Goal: Task Accomplishment & Management: Manage account settings

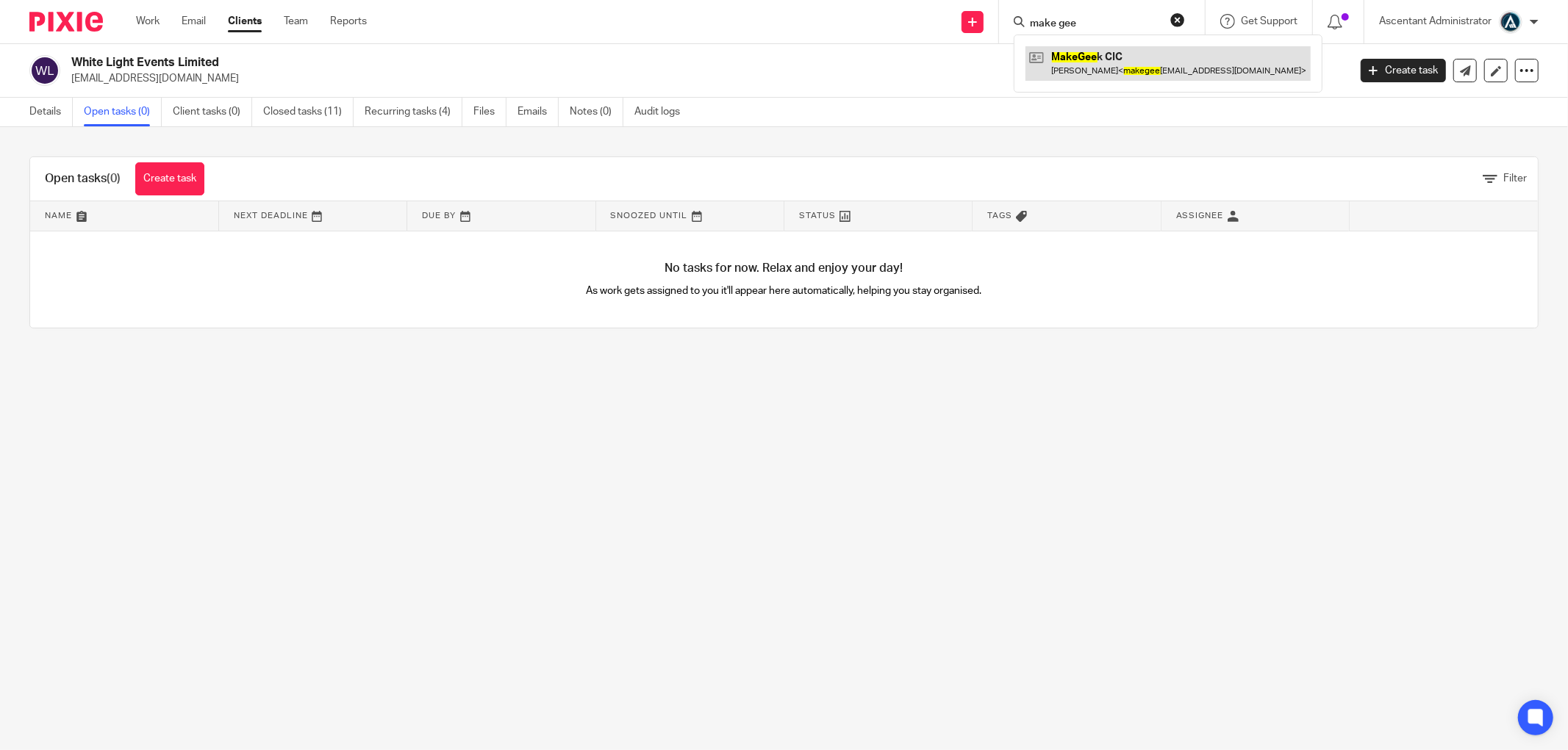
click at [1074, 60] on link at bounding box center [1167, 62] width 285 height 34
click at [1081, 25] on input "make gee" at bounding box center [1094, 24] width 133 height 13
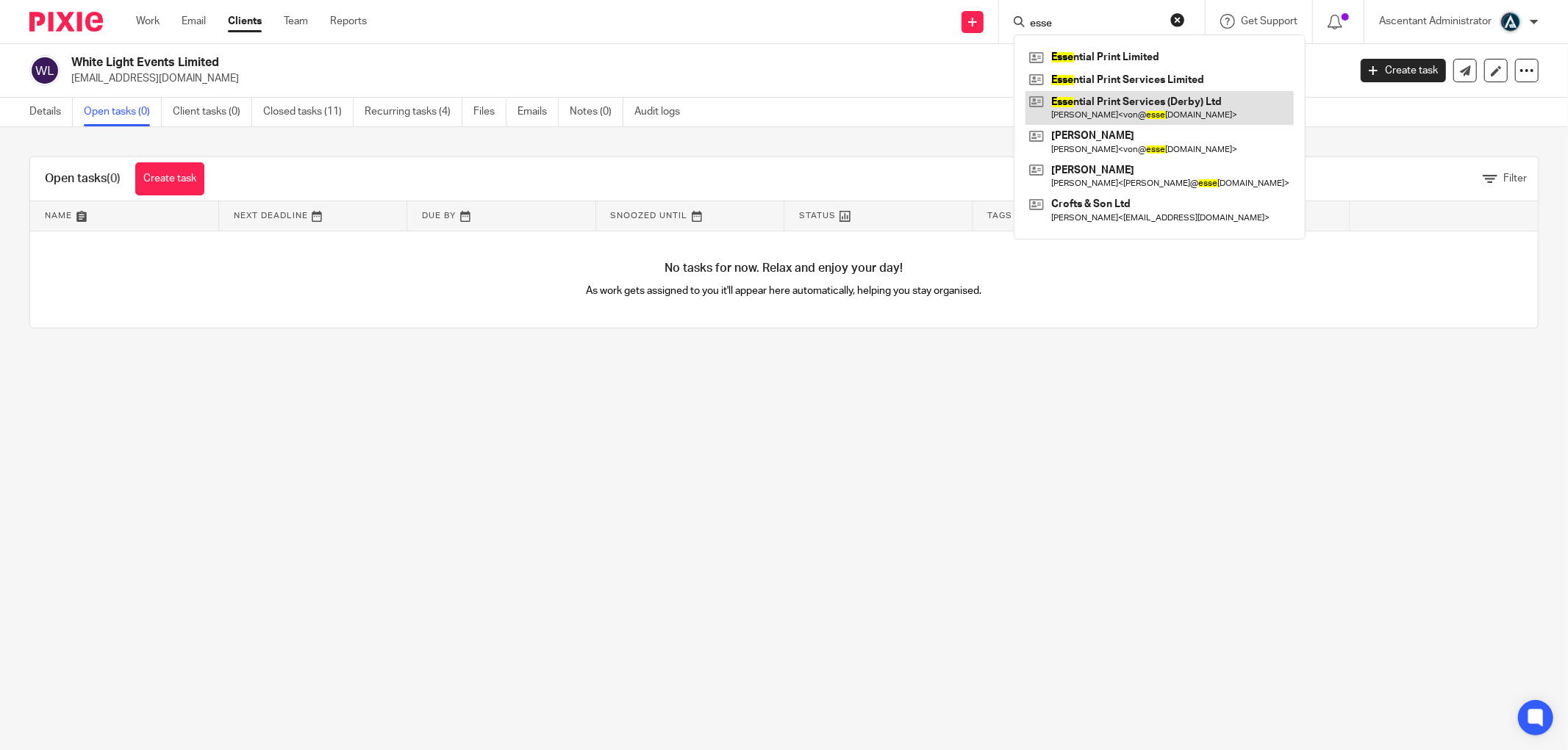
click at [1123, 99] on link at bounding box center [1159, 108] width 268 height 34
click at [1096, 25] on input "esse" at bounding box center [1094, 24] width 133 height 13
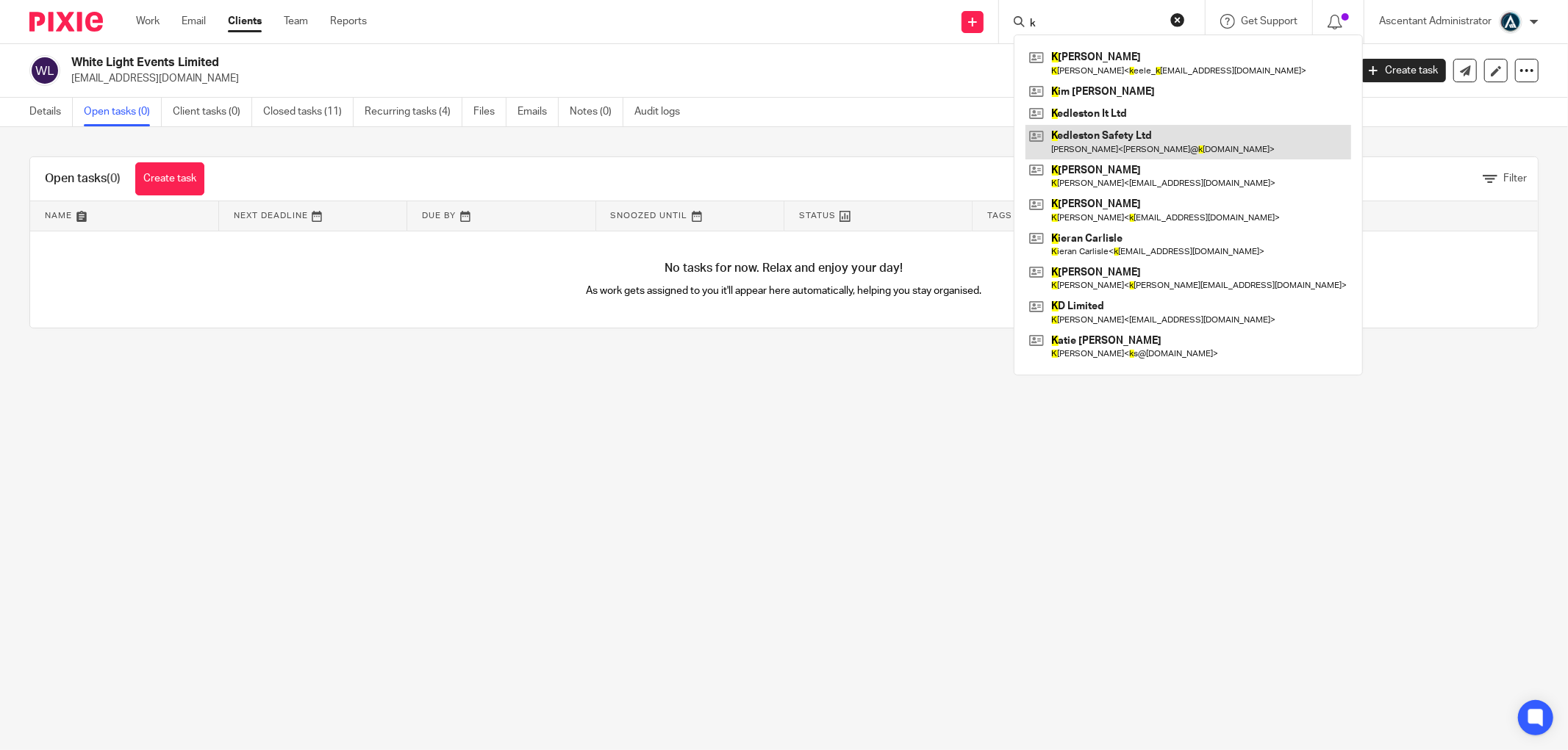
type input "k"
click at [1135, 138] on link at bounding box center [1188, 141] width 326 height 34
click at [1362, 108] on div "Details Open tasks (0) Client tasks (0) Closed tasks (11) Recurring tasks (4) F…" at bounding box center [784, 112] width 1568 height 30
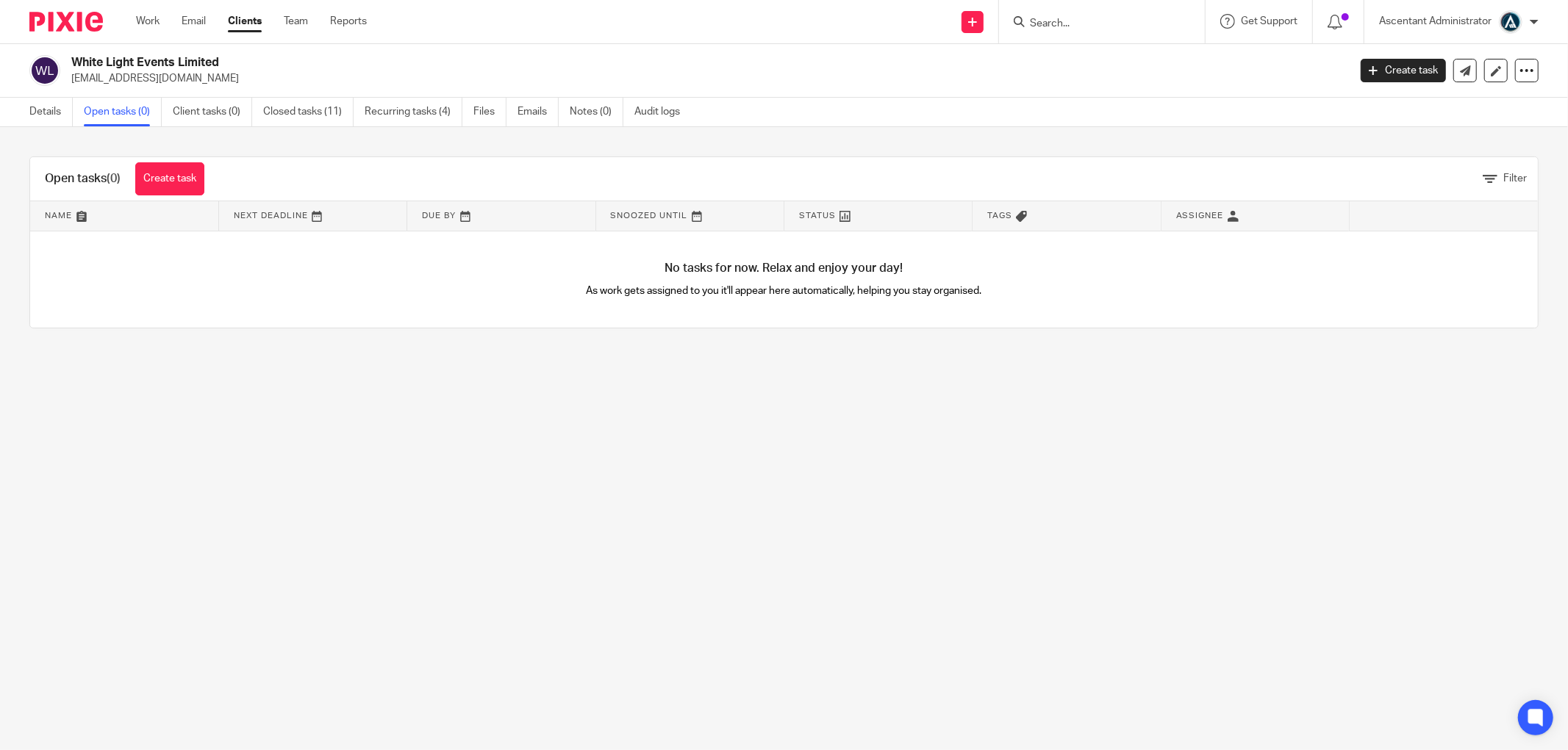
click at [1042, 17] on input "Search" at bounding box center [1094, 24] width 133 height 13
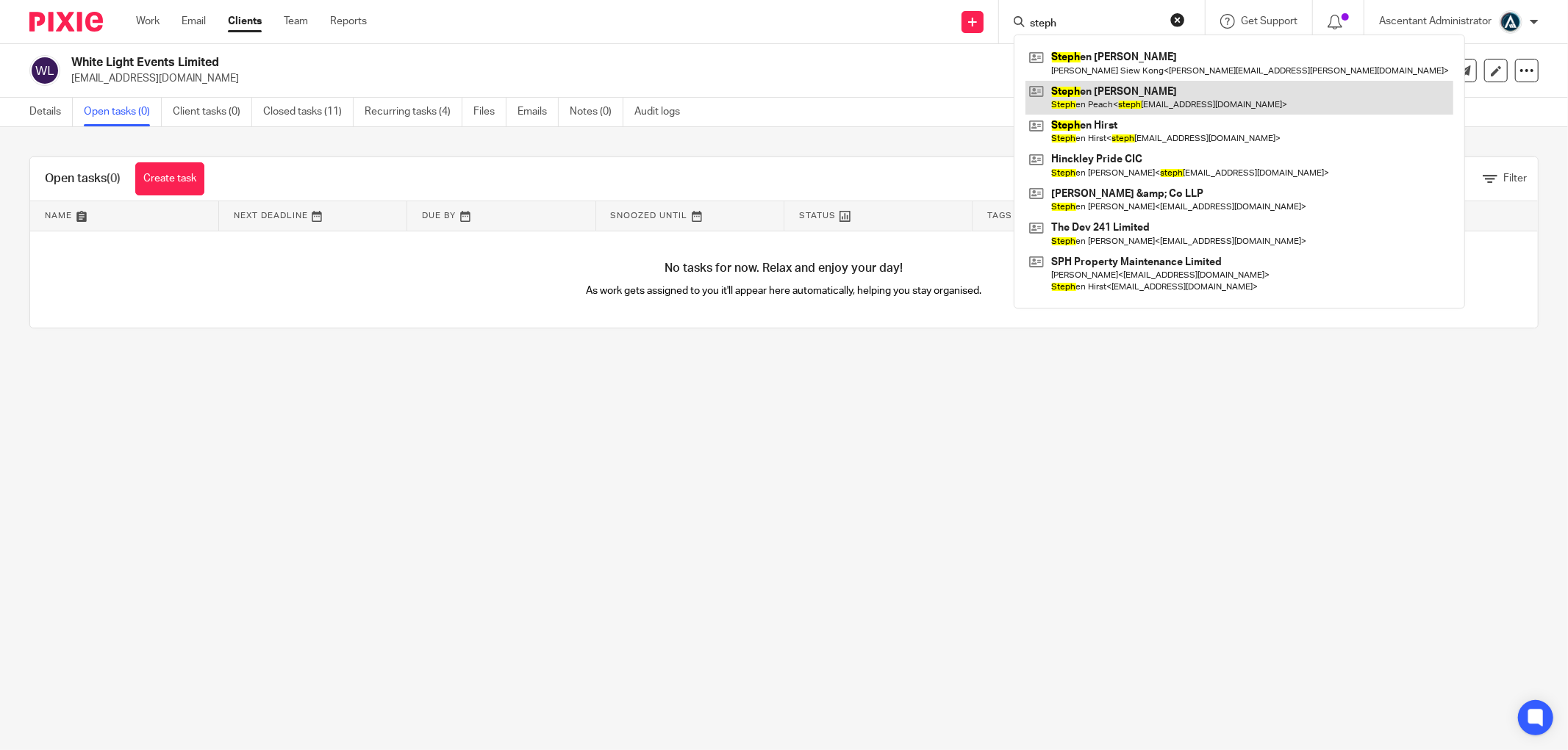
type input "steph"
click at [1140, 92] on link at bounding box center [1238, 97] width 428 height 34
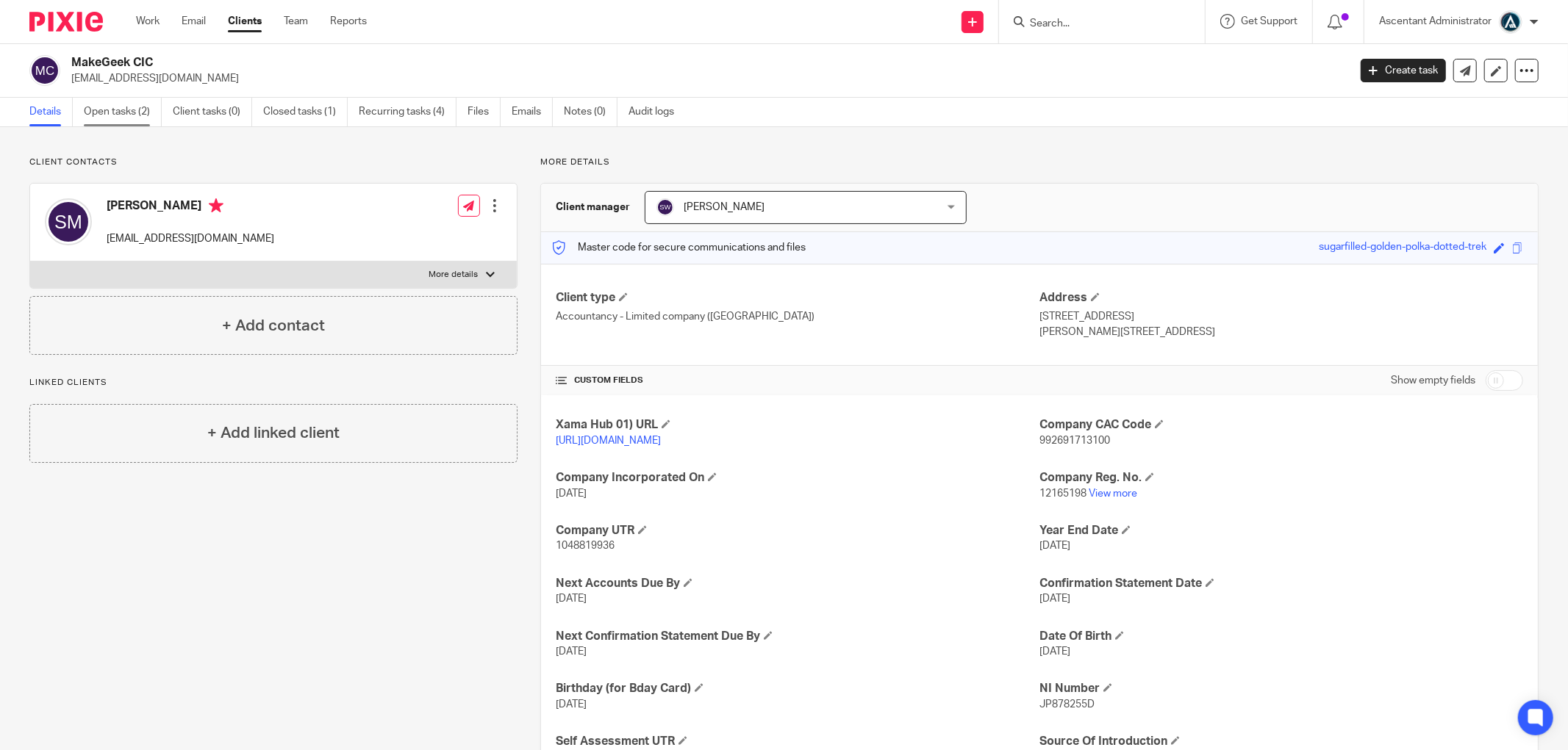
click at [136, 114] on link "Open tasks (2)" at bounding box center [122, 112] width 78 height 29
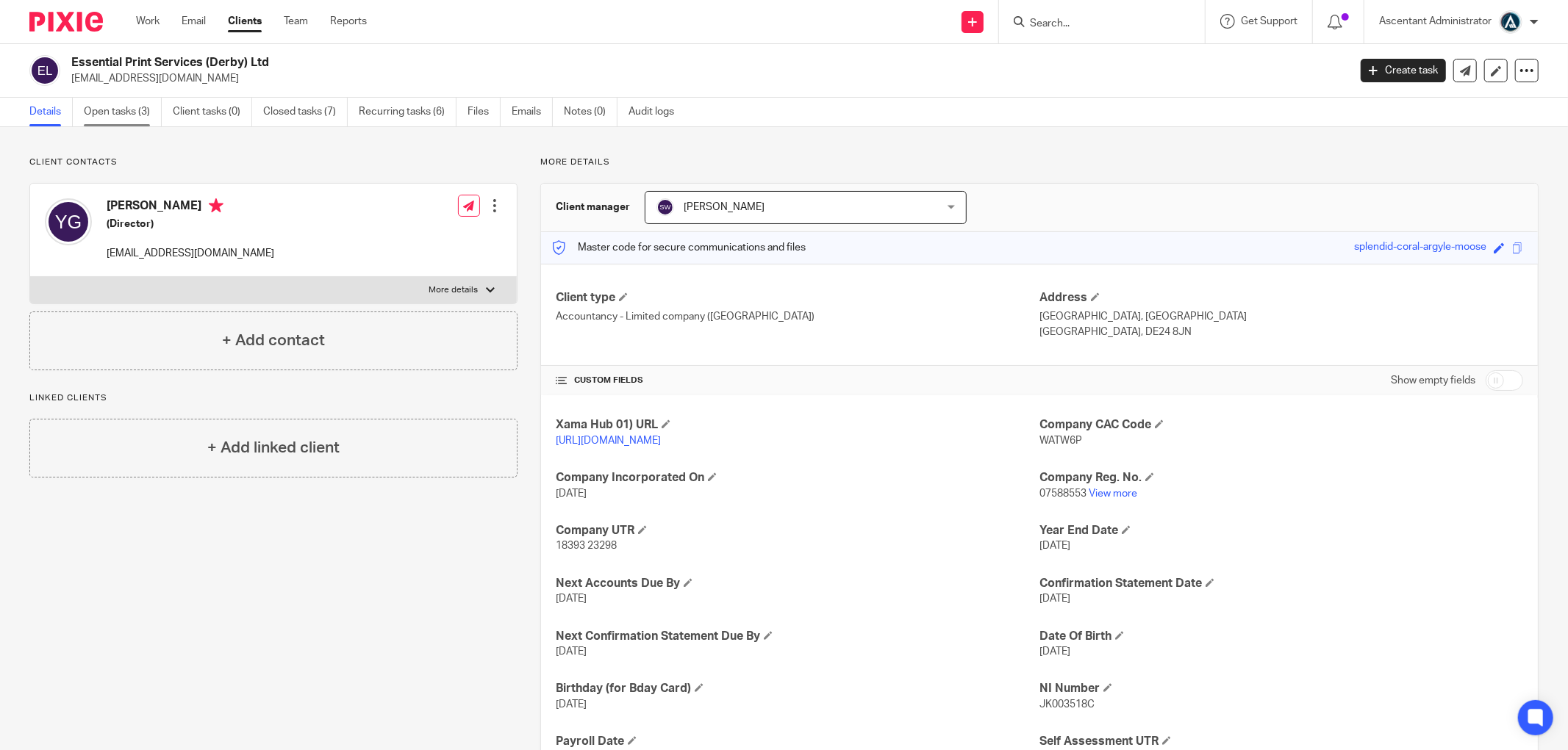
click at [130, 113] on link "Open tasks (3)" at bounding box center [122, 112] width 78 height 29
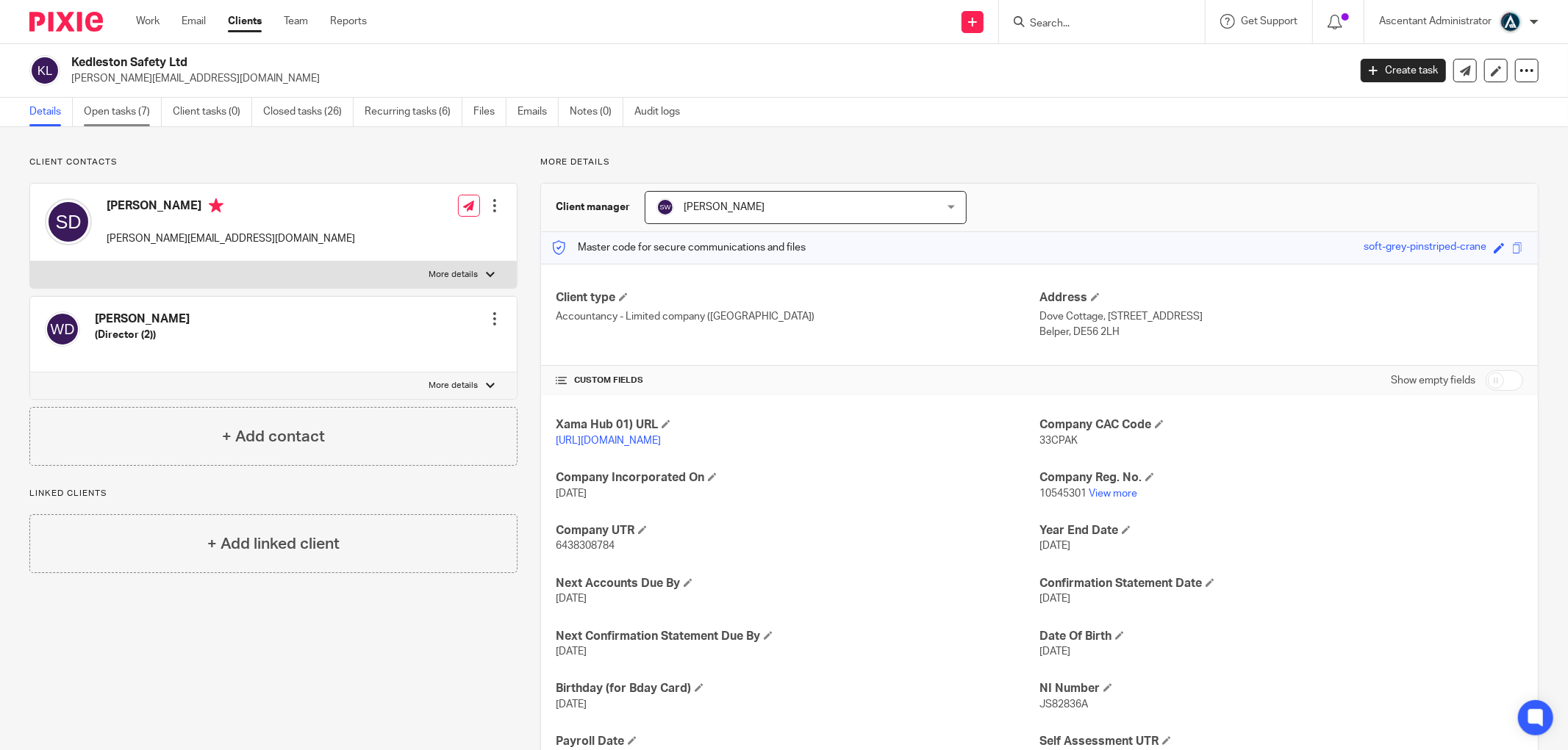
click at [128, 114] on link "Open tasks (7)" at bounding box center [122, 112] width 78 height 29
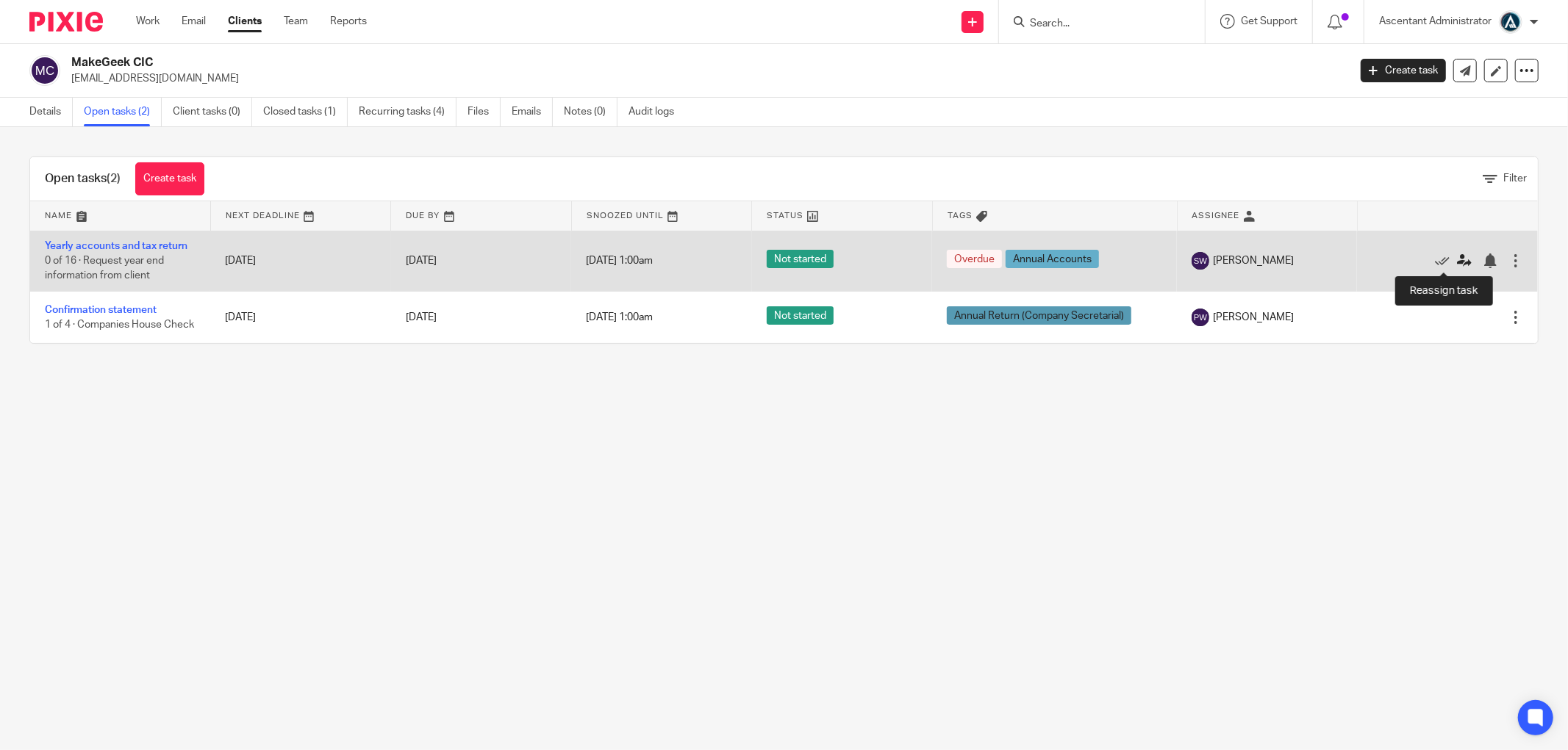
click at [1457, 258] on icon at bounding box center [1463, 260] width 14 height 14
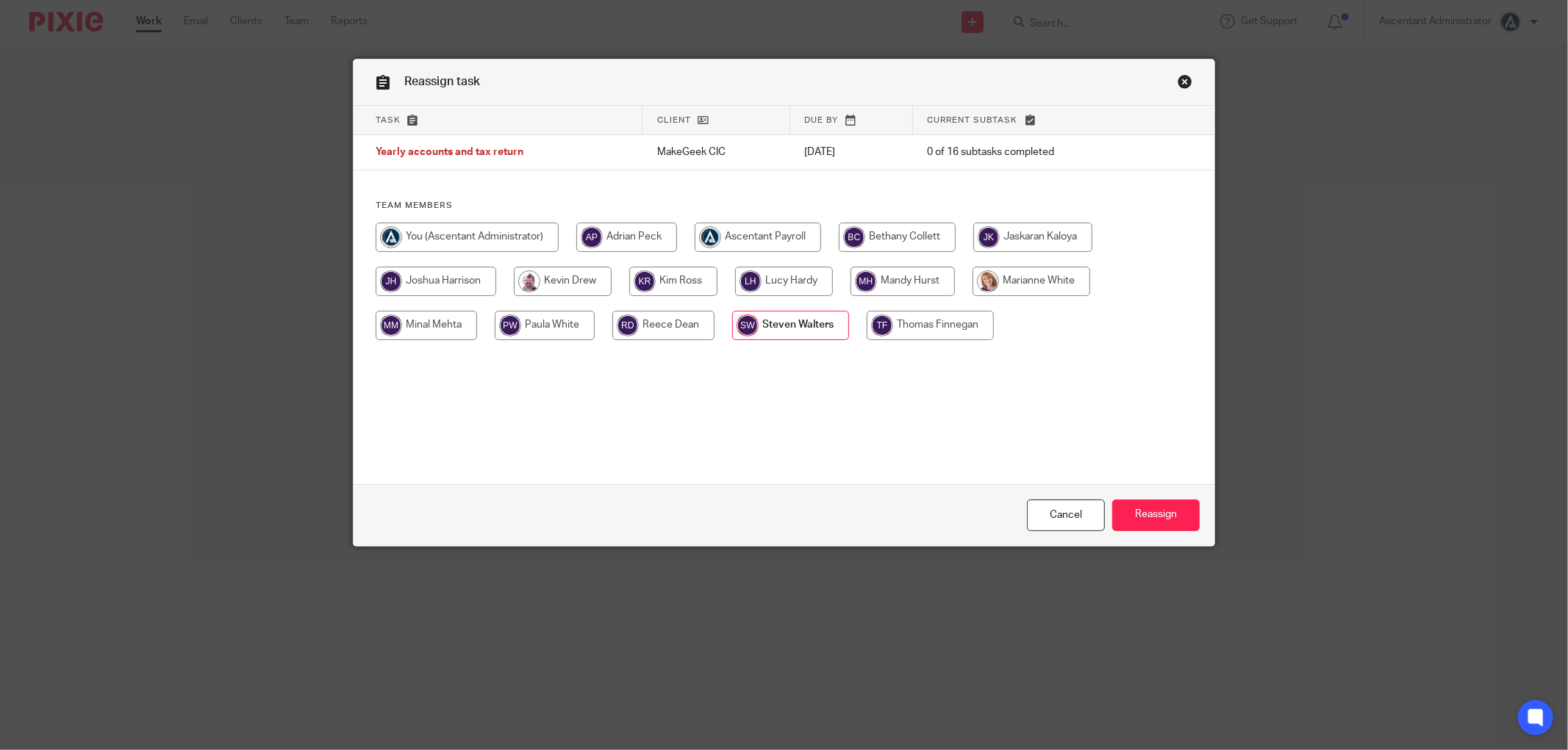
click at [662, 279] on input "radio" at bounding box center [674, 281] width 88 height 30
radio input "true"
click at [1140, 518] on input "Reassign" at bounding box center [1156, 515] width 87 height 32
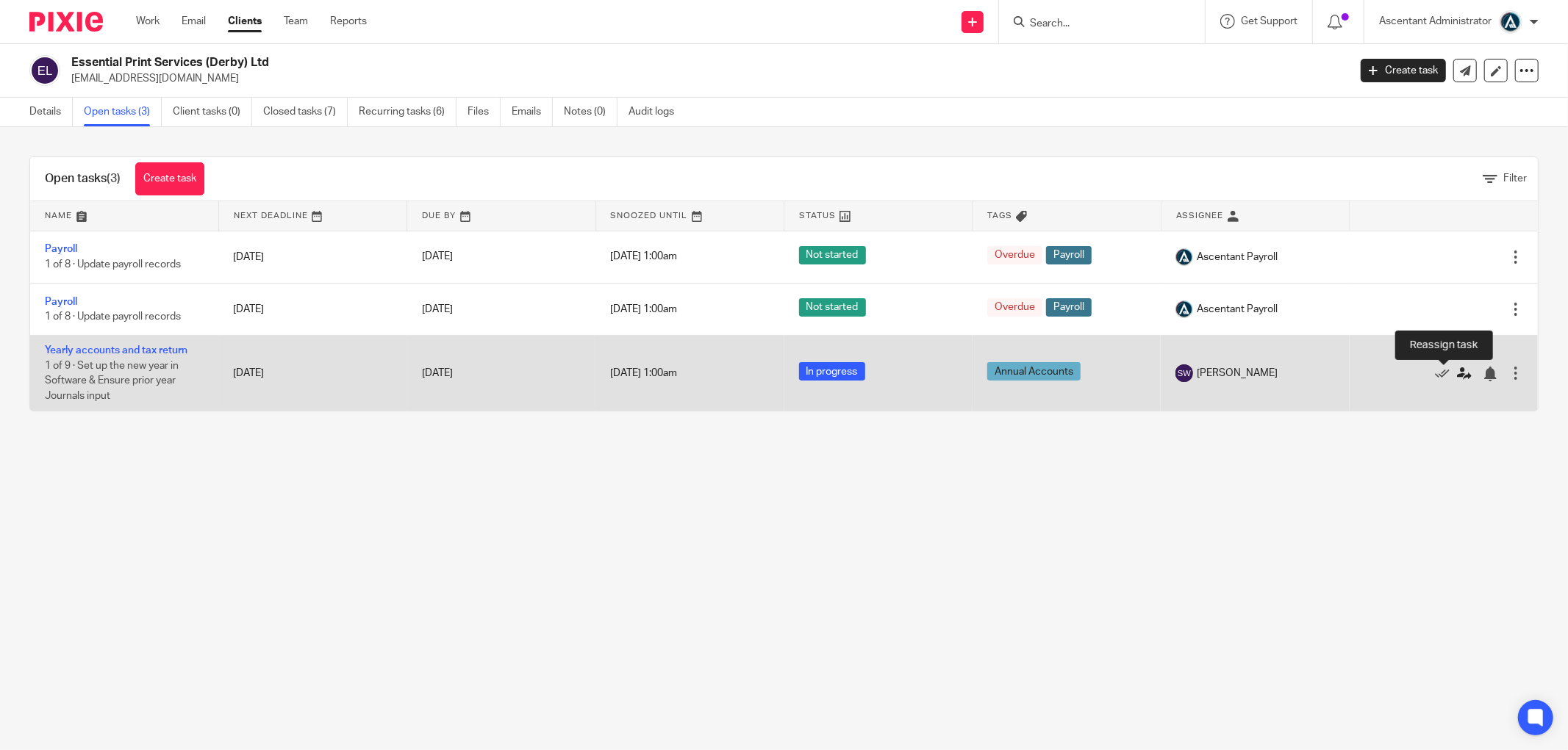
click at [1457, 371] on icon at bounding box center [1463, 374] width 14 height 14
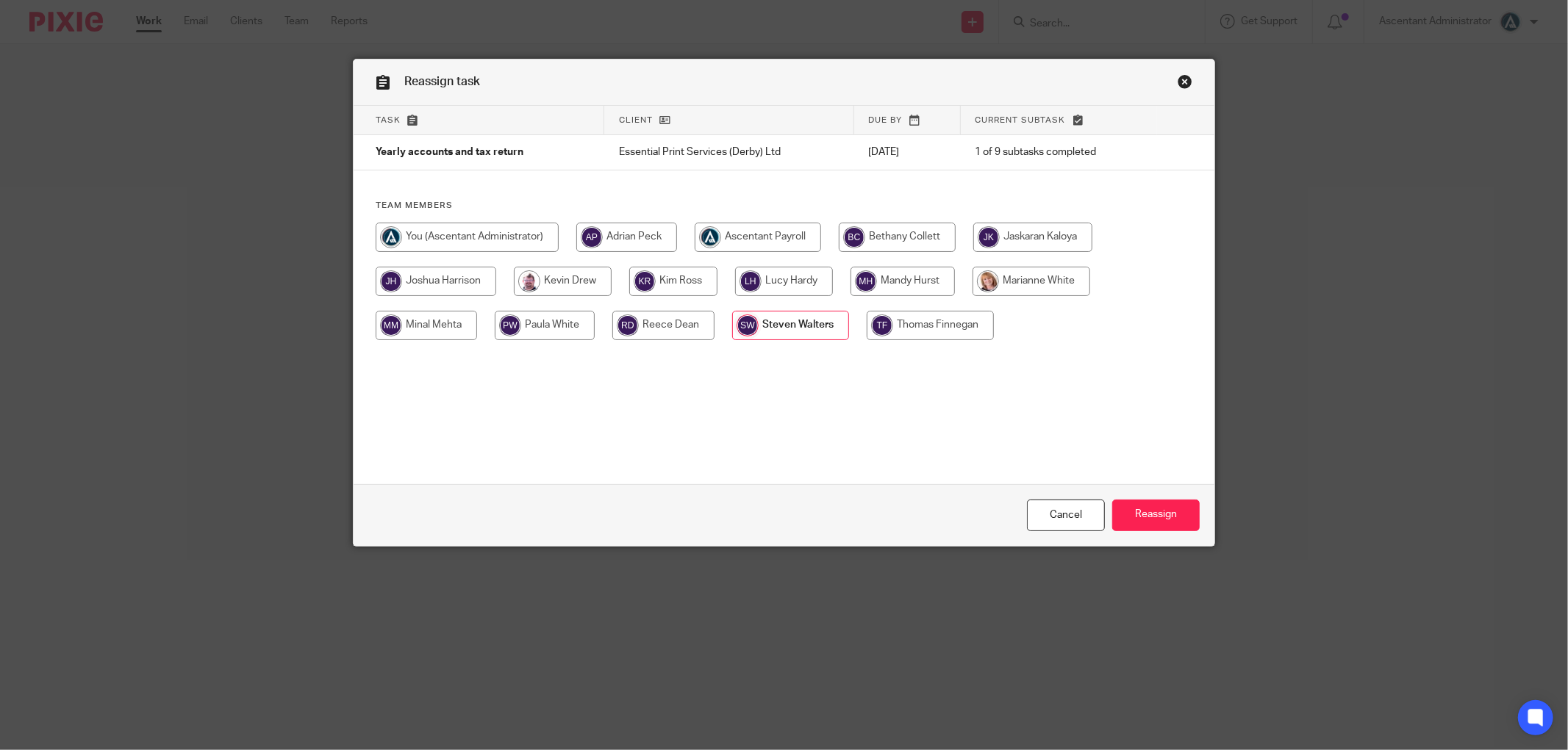
click at [671, 276] on input "radio" at bounding box center [674, 281] width 88 height 30
radio input "true"
click at [1158, 516] on input "Reassign" at bounding box center [1156, 515] width 87 height 32
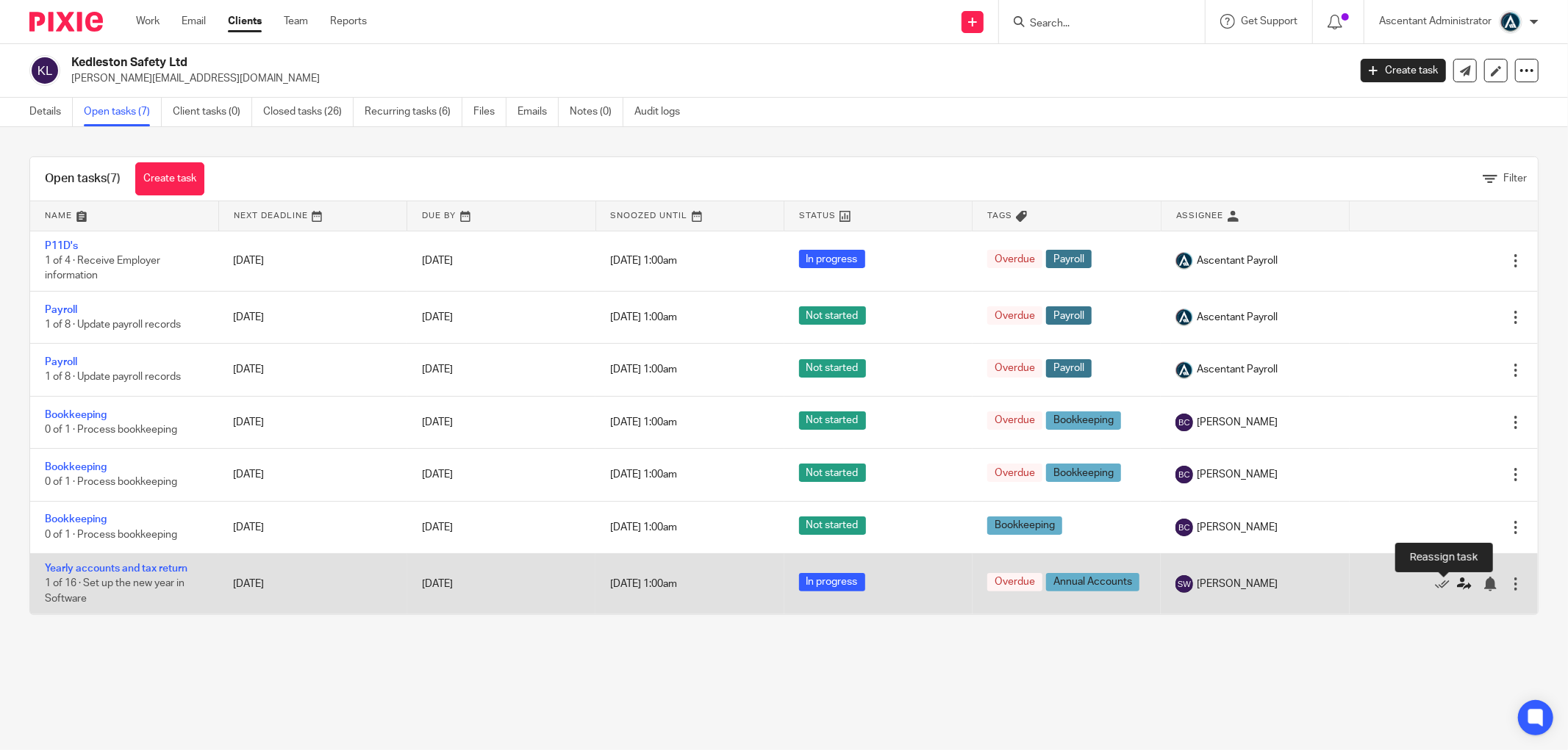
click at [1457, 592] on icon at bounding box center [1463, 584] width 14 height 14
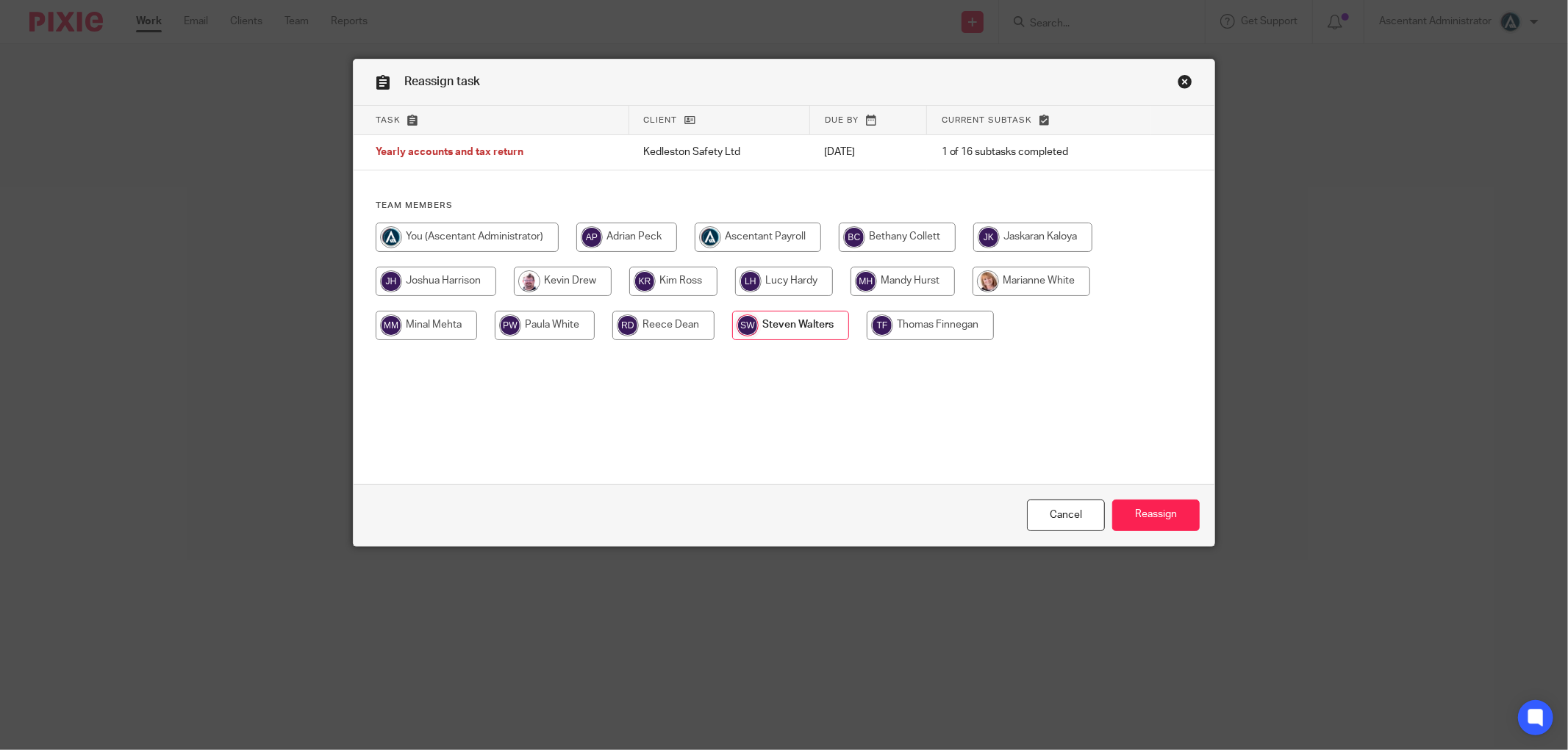
click at [687, 283] on input "radio" at bounding box center [674, 281] width 88 height 30
radio input "true"
click at [1174, 518] on input "Reassign" at bounding box center [1156, 515] width 87 height 32
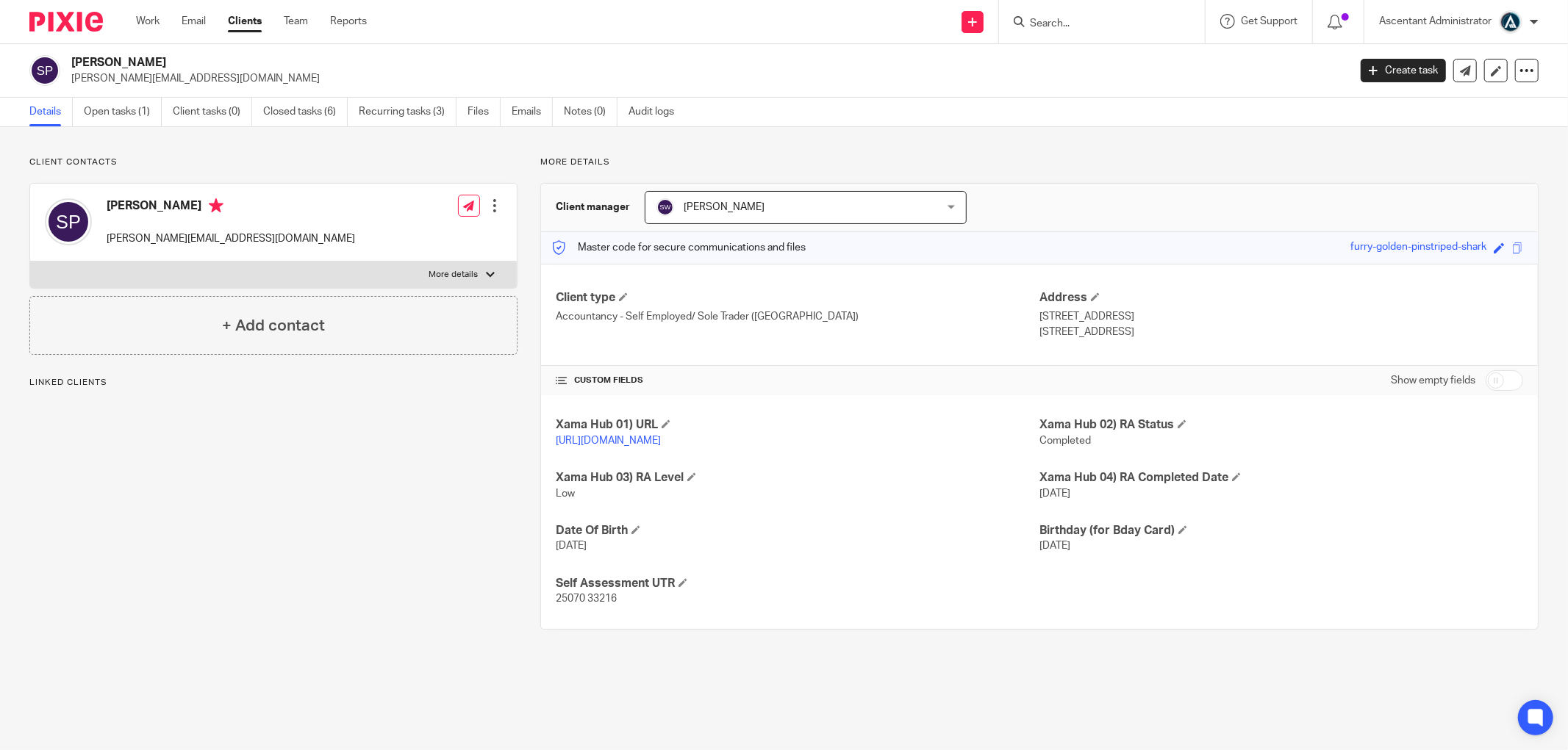
click at [133, 114] on link "Open tasks (1)" at bounding box center [122, 112] width 78 height 29
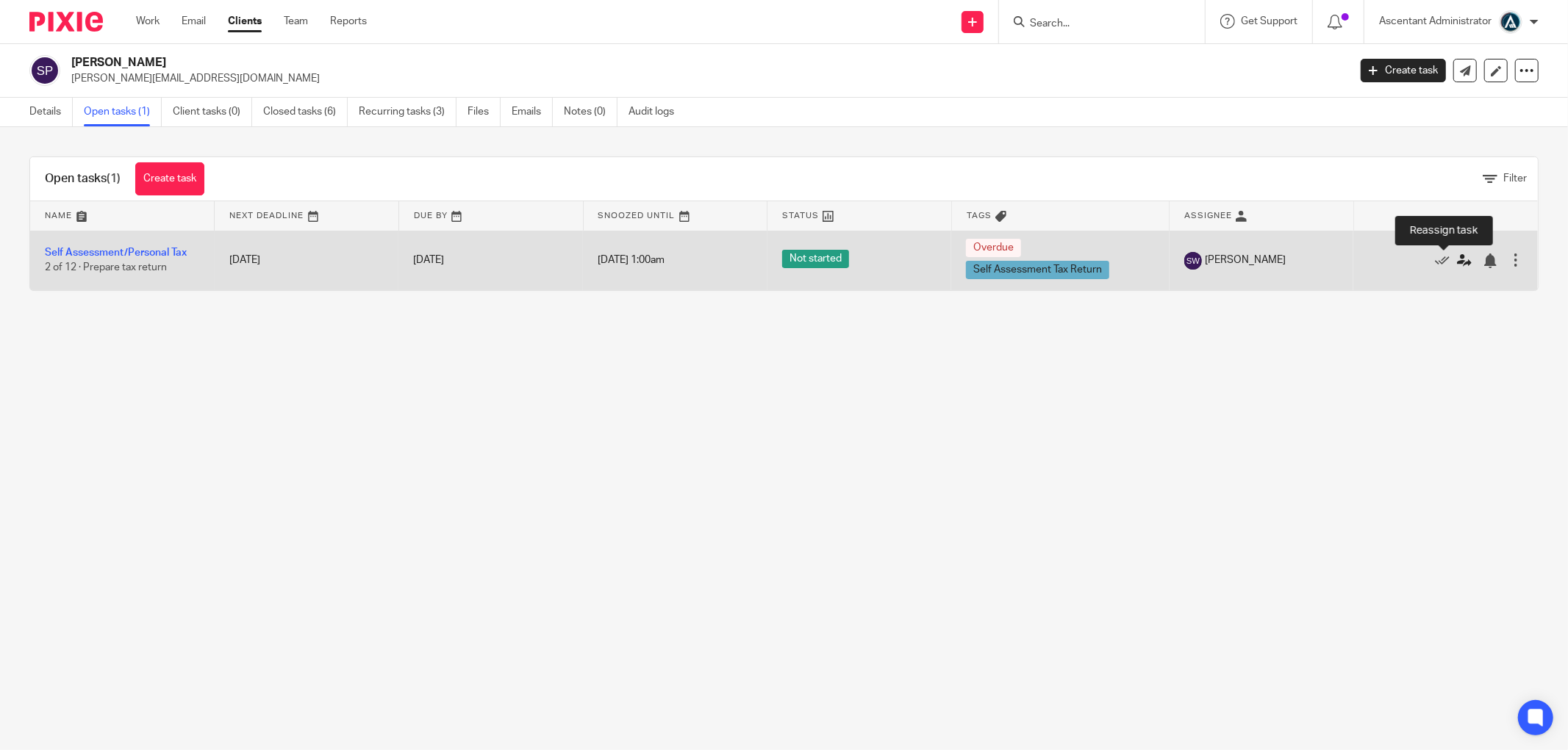
click at [1457, 261] on icon at bounding box center [1463, 260] width 14 height 14
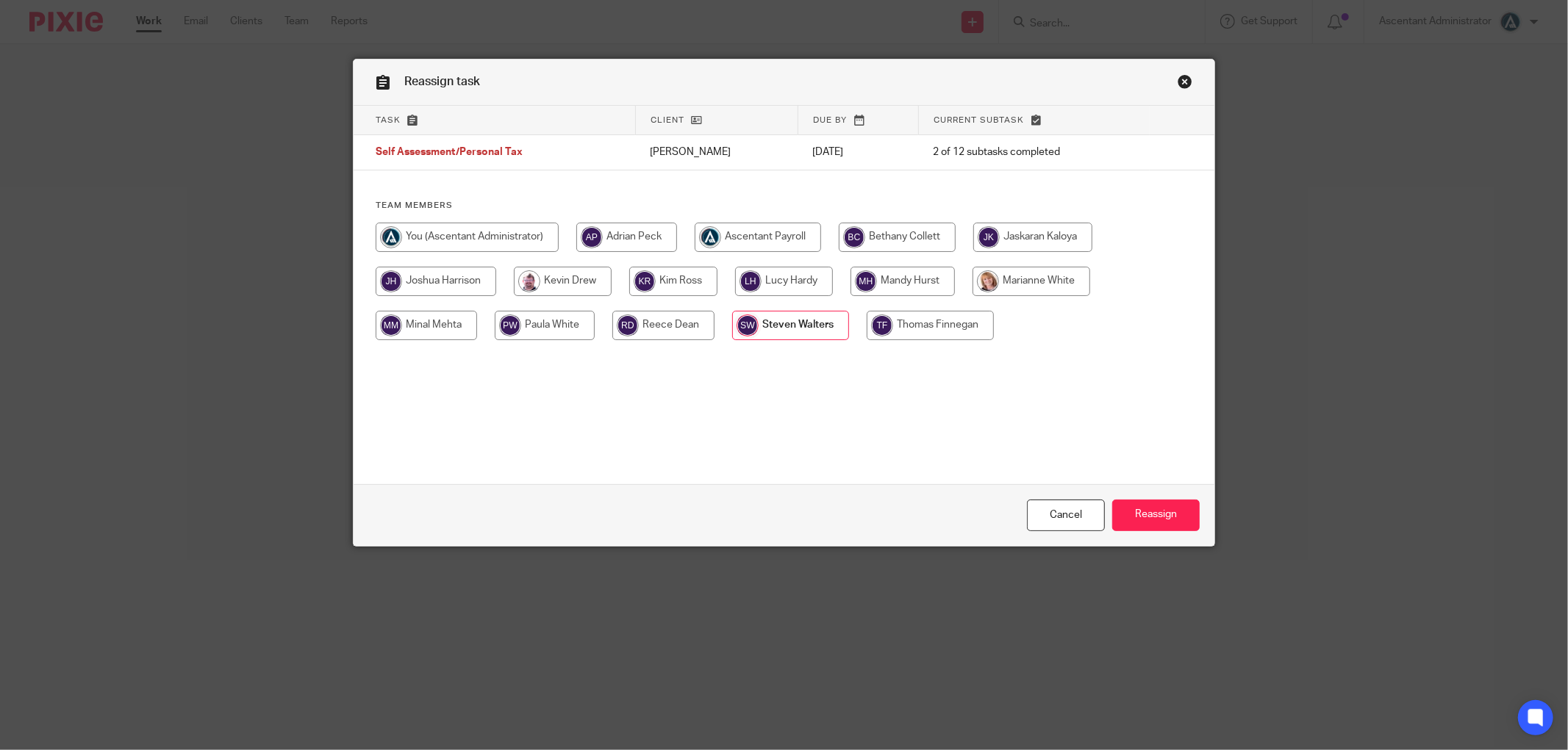
click at [690, 282] on input "radio" at bounding box center [674, 281] width 88 height 30
radio input "true"
click at [1150, 513] on input "Reassign" at bounding box center [1156, 515] width 87 height 32
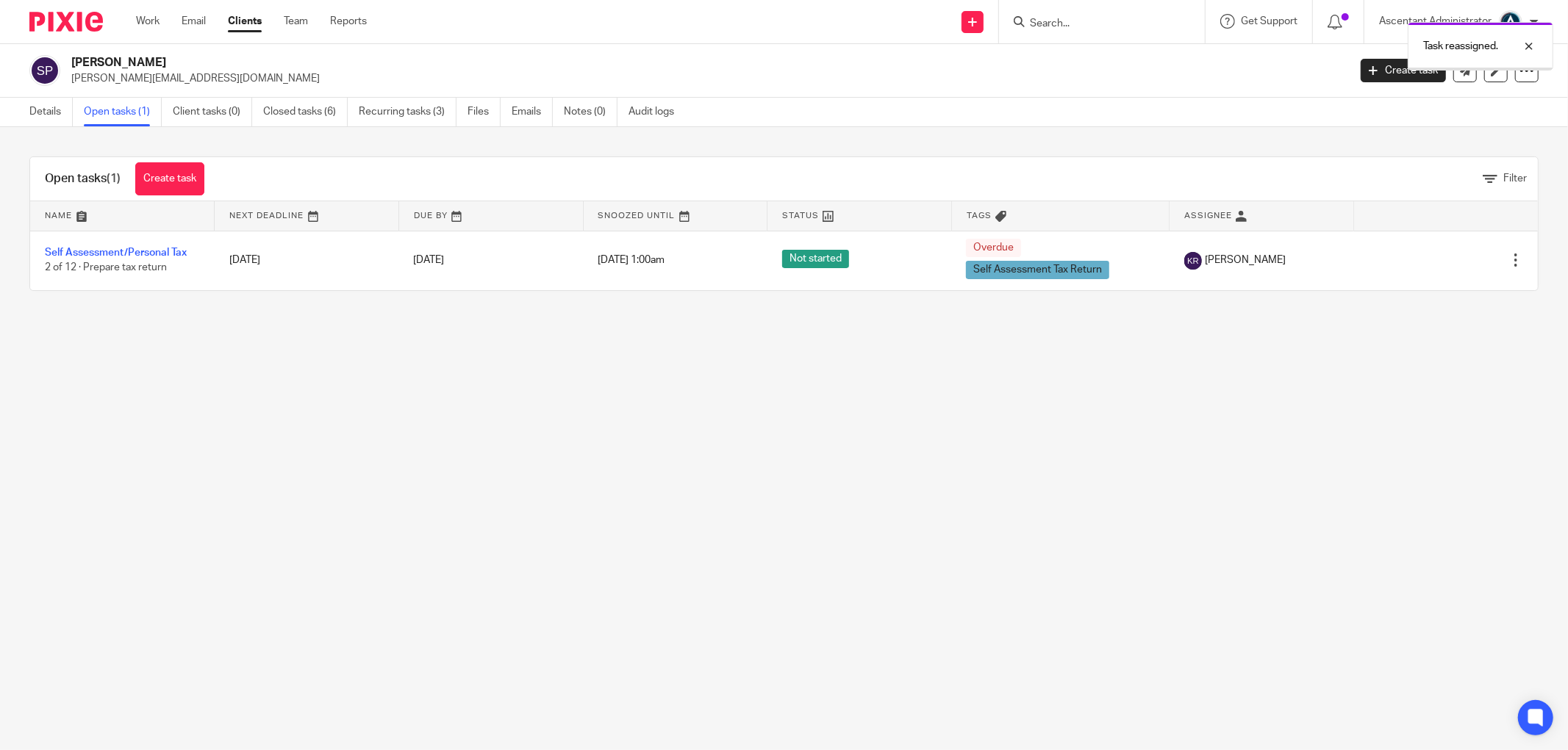
click at [1054, 34] on div "Task reassigned." at bounding box center [1168, 42] width 770 height 56
click at [1049, 23] on div "Task reassigned." at bounding box center [1168, 42] width 770 height 56
click at [1049, 30] on div "Task reassigned." at bounding box center [1168, 42] width 770 height 56
click at [1051, 20] on div "Task reassigned." at bounding box center [1168, 42] width 770 height 56
click at [1526, 41] on div at bounding box center [1517, 46] width 39 height 17
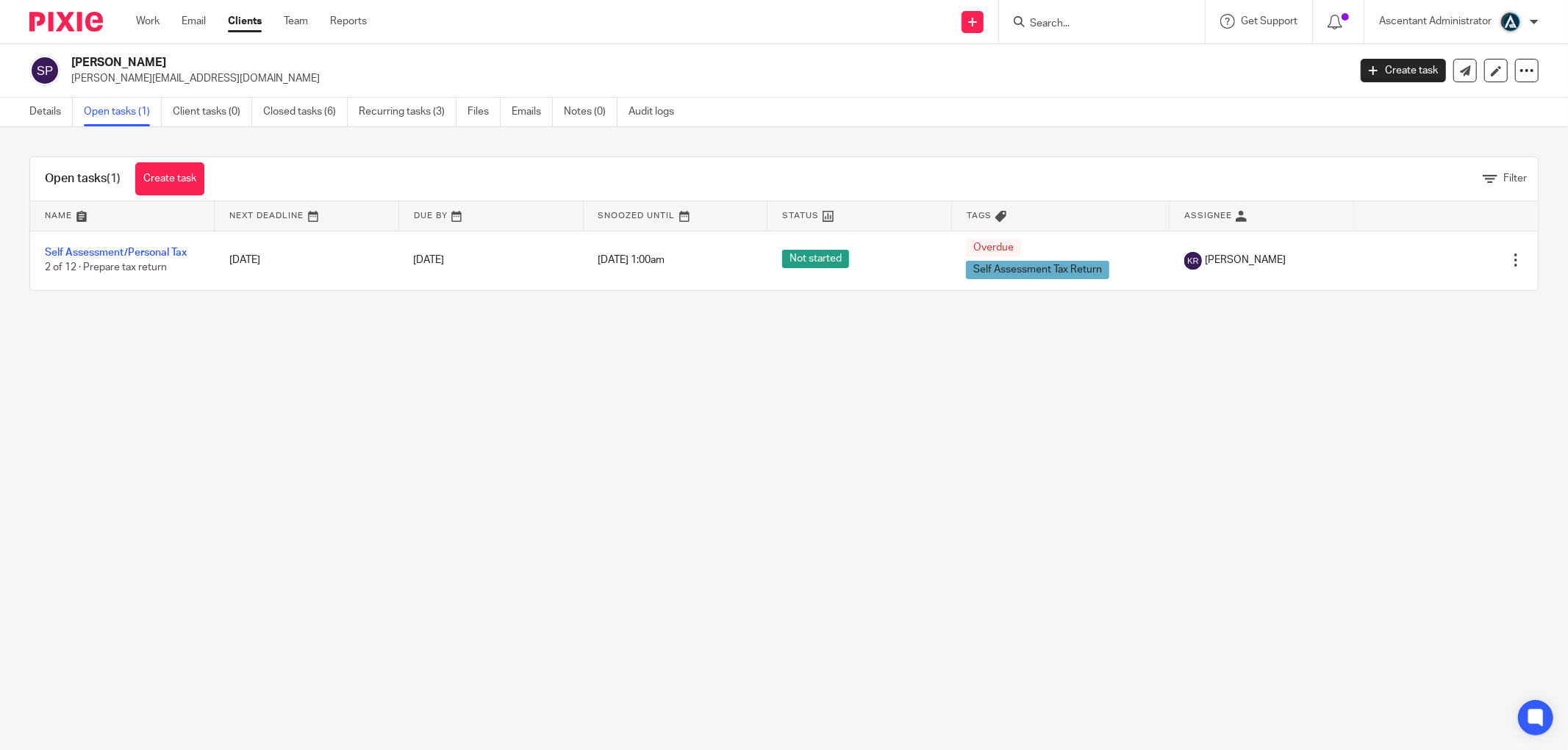
click at [1059, 27] on input "Search" at bounding box center [1094, 24] width 133 height 13
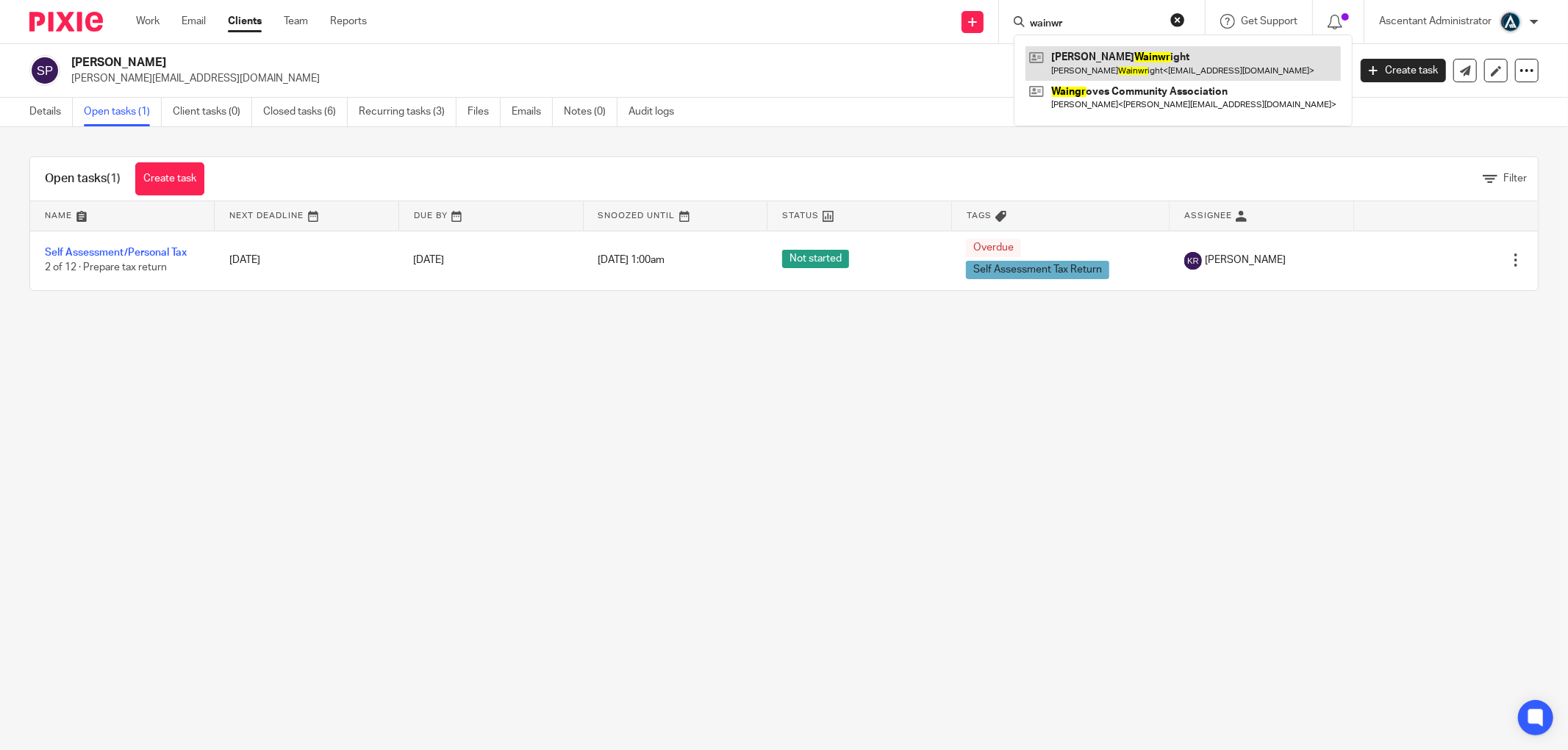
type input "wainwr"
click at [1117, 69] on link at bounding box center [1183, 62] width 315 height 34
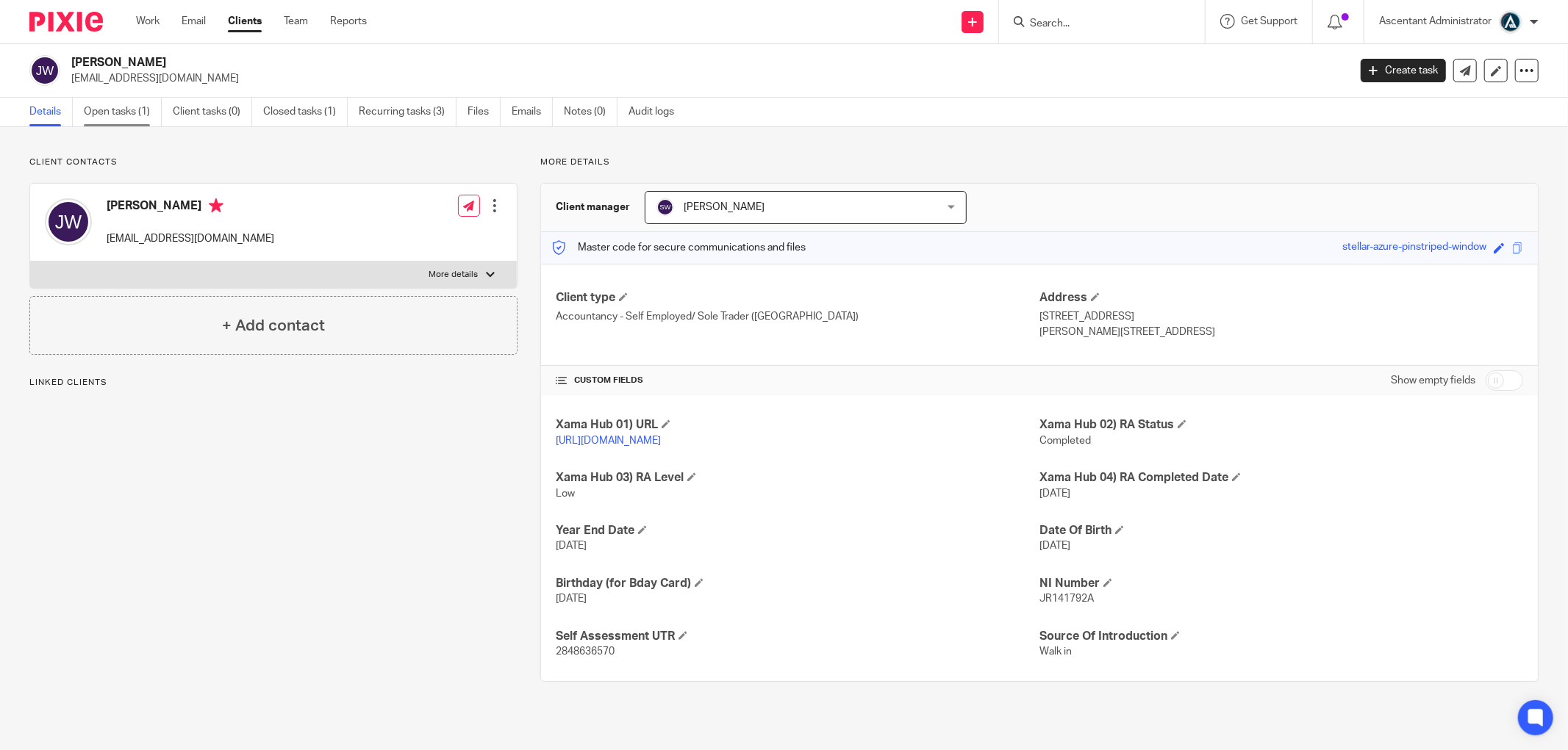
click at [127, 104] on link "Open tasks (1)" at bounding box center [122, 112] width 78 height 29
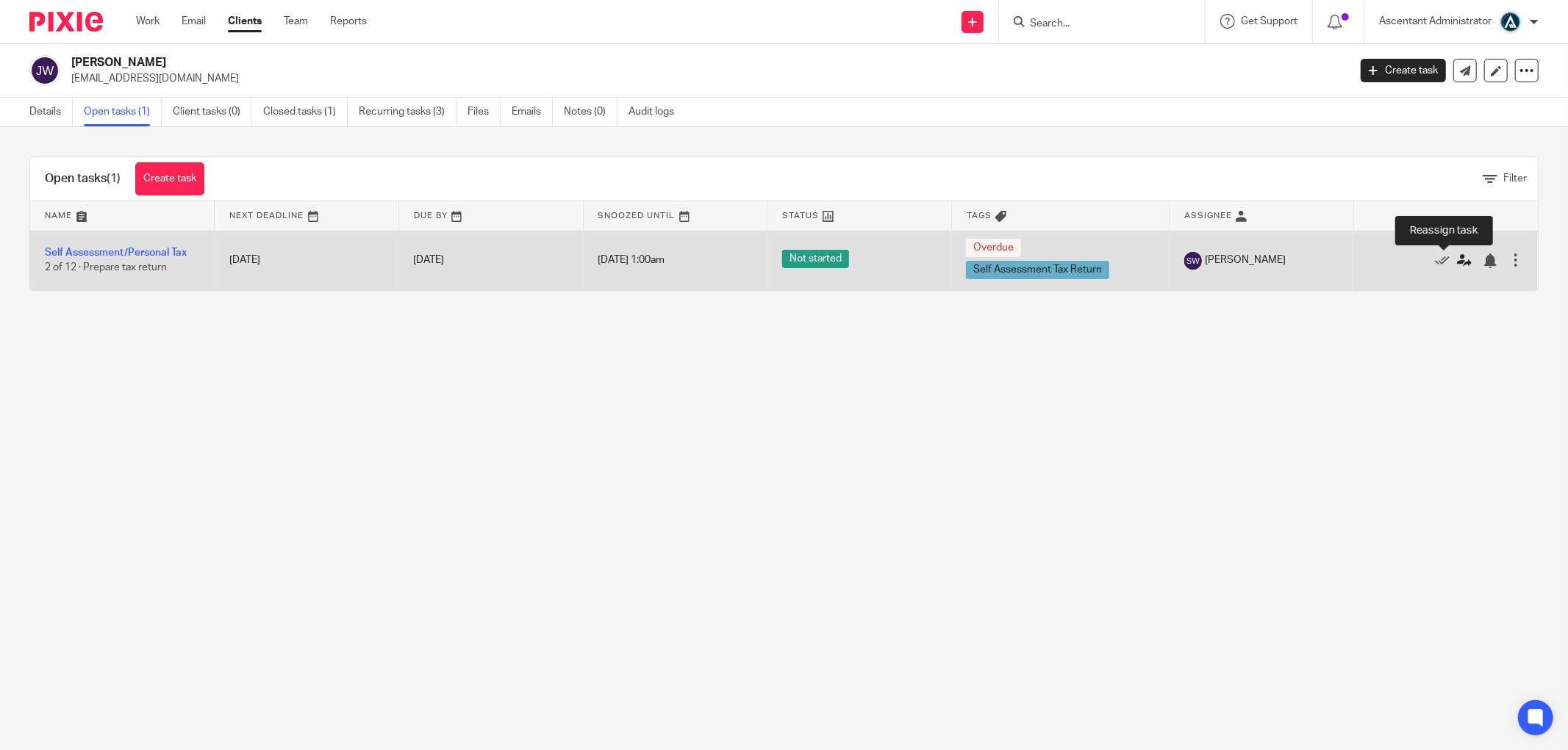
click at [1457, 259] on icon at bounding box center [1463, 260] width 14 height 14
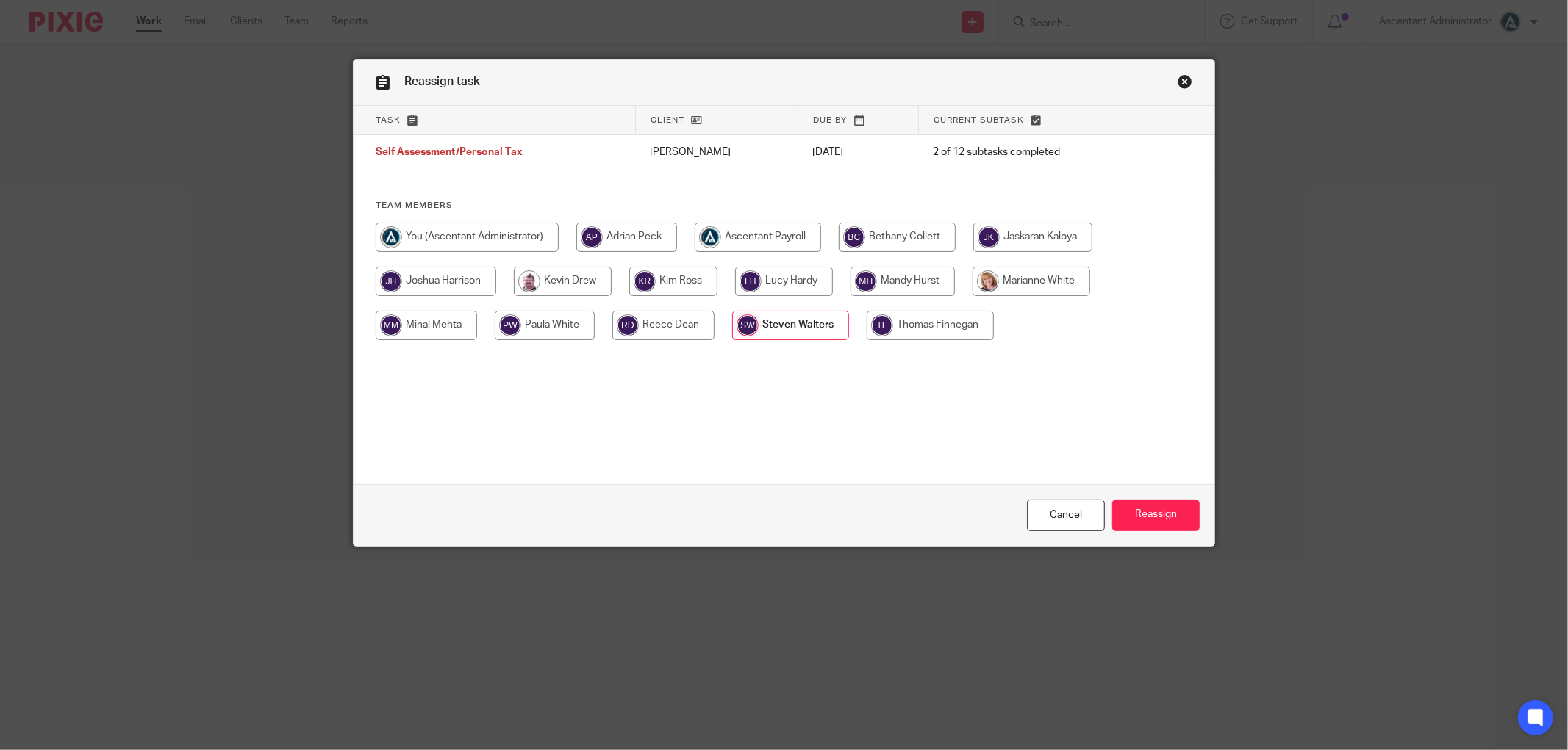
click at [665, 281] on input "radio" at bounding box center [674, 281] width 88 height 30
radio input "true"
click at [1138, 505] on input "Reassign" at bounding box center [1156, 515] width 87 height 32
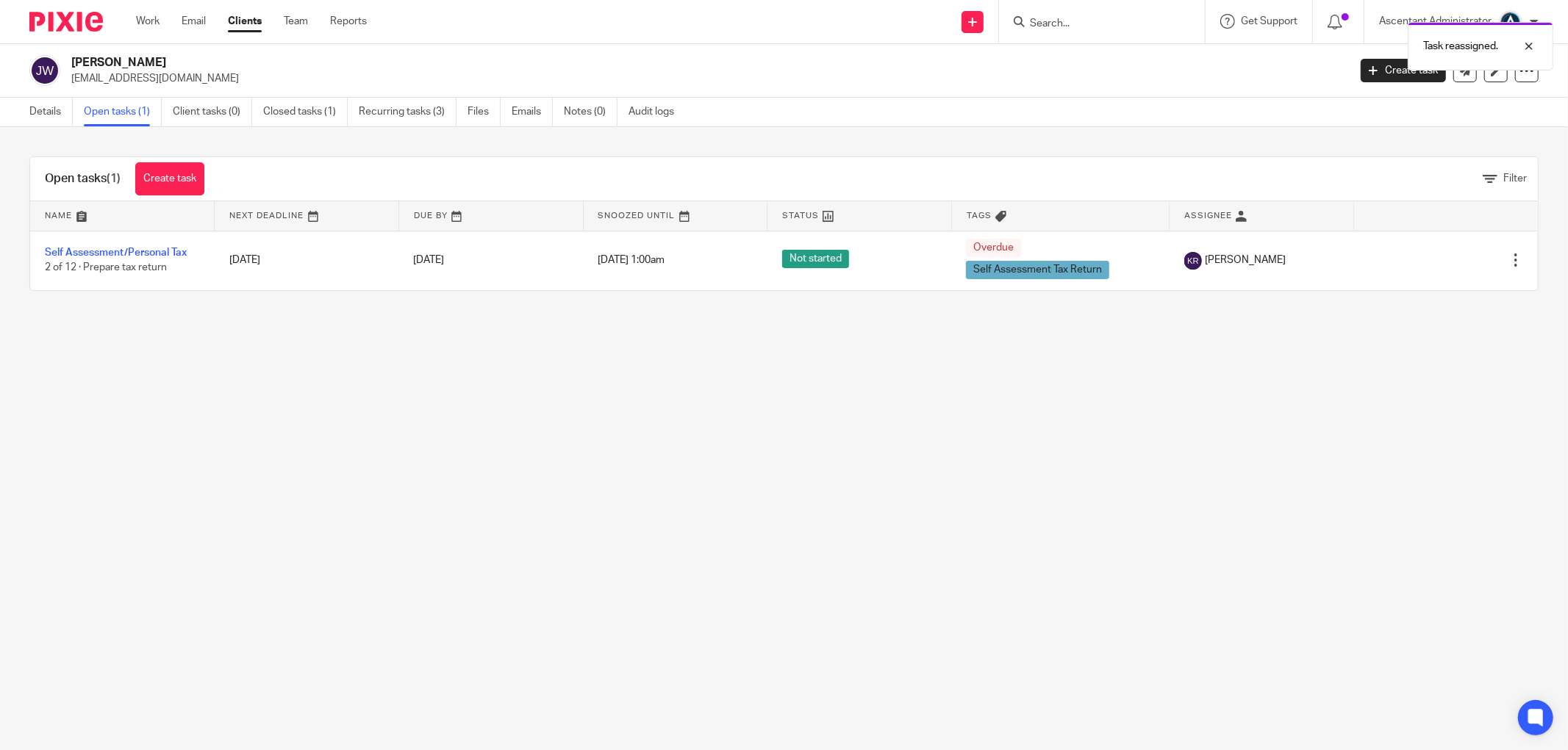
click at [1039, 18] on div "Task reassigned." at bounding box center [1168, 42] width 770 height 56
click at [1527, 45] on div at bounding box center [1517, 46] width 39 height 17
click at [1114, 23] on input "Search" at bounding box center [1094, 24] width 133 height 13
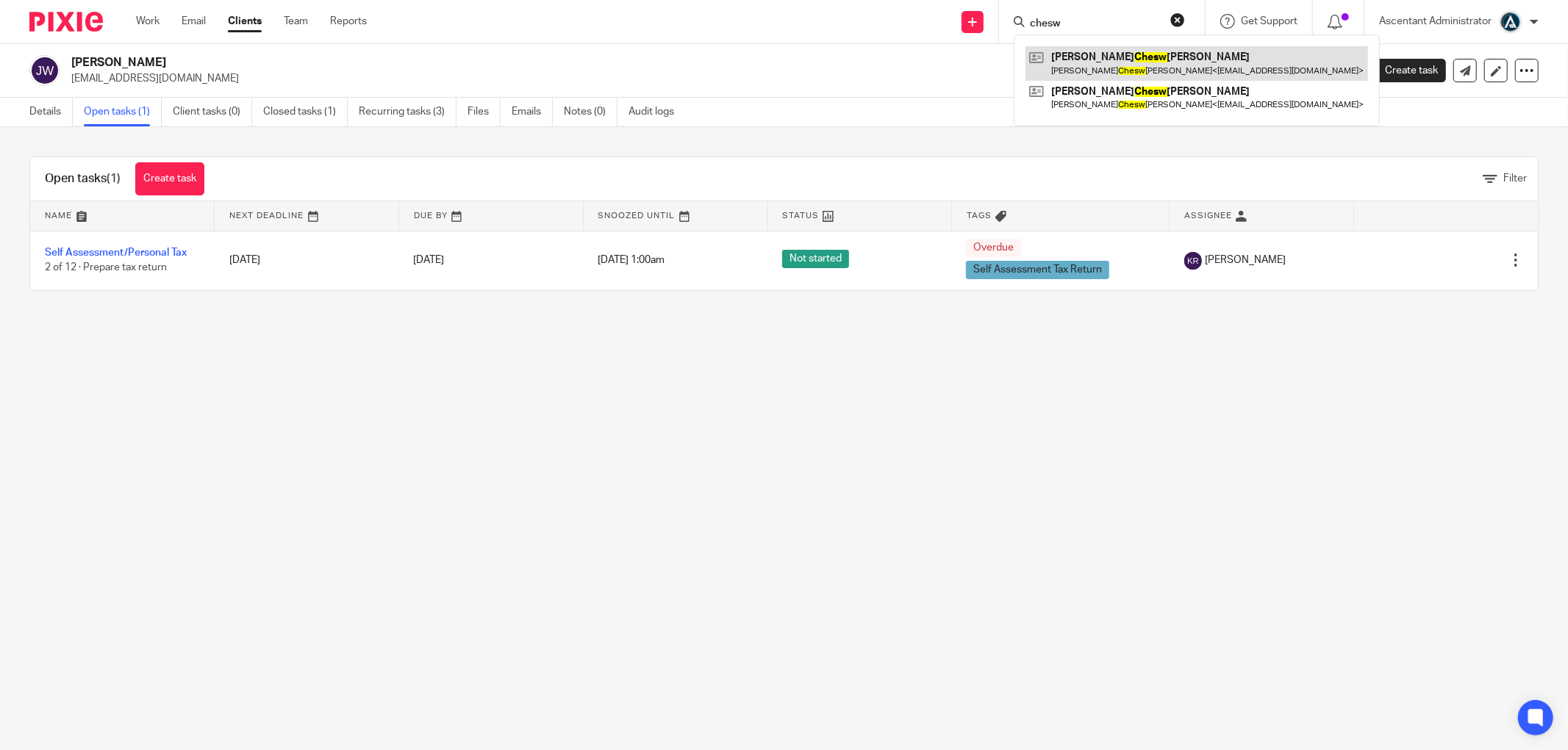
click at [1091, 60] on link at bounding box center [1196, 62] width 343 height 34
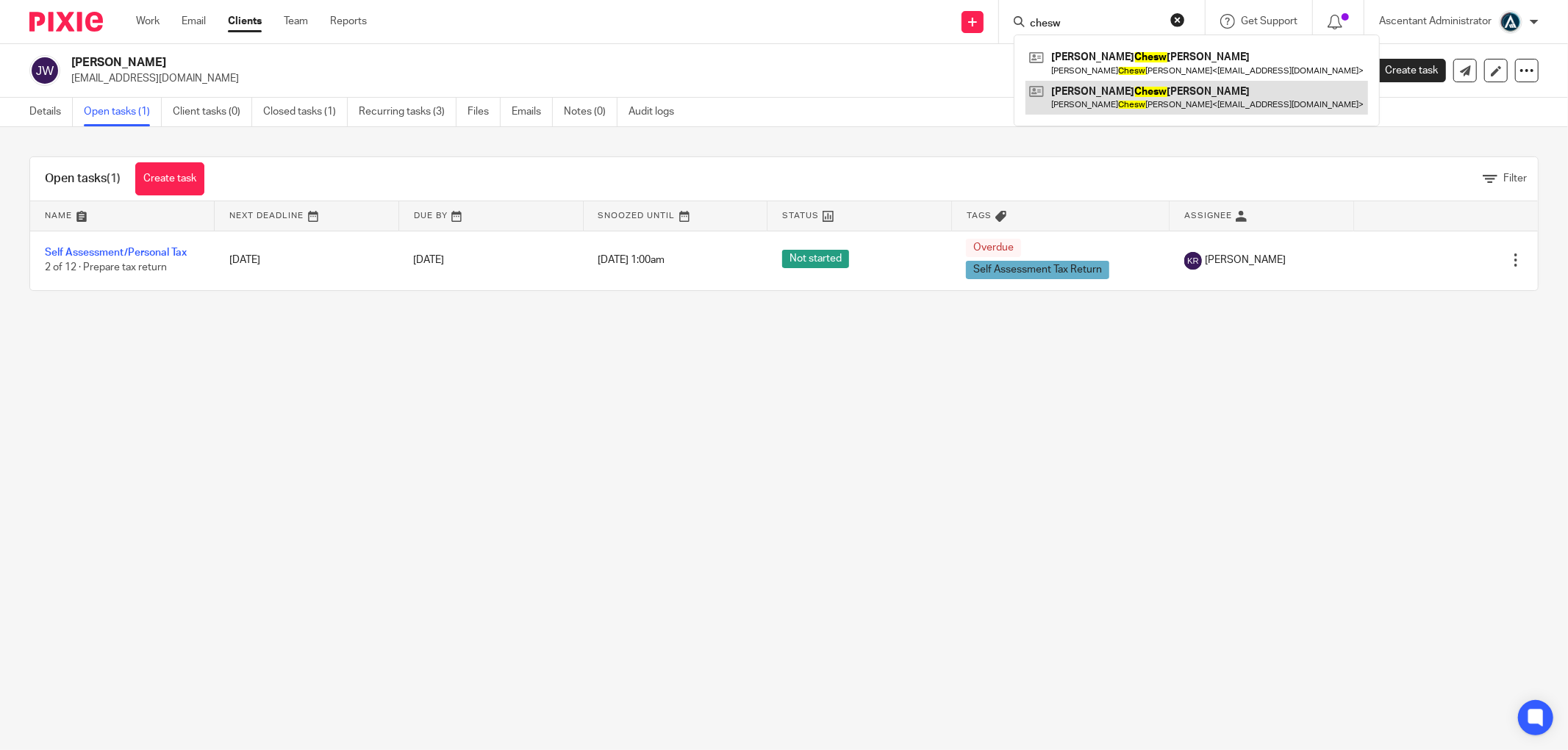
click at [1095, 101] on link at bounding box center [1196, 97] width 343 height 34
click at [1066, 35] on div "Margaret Chesw orth Margaret Chesw orth < brianchesworth@btinternet.com > Brian…" at bounding box center [1196, 81] width 366 height 92
click at [1063, 27] on input "chesw" at bounding box center [1094, 24] width 133 height 13
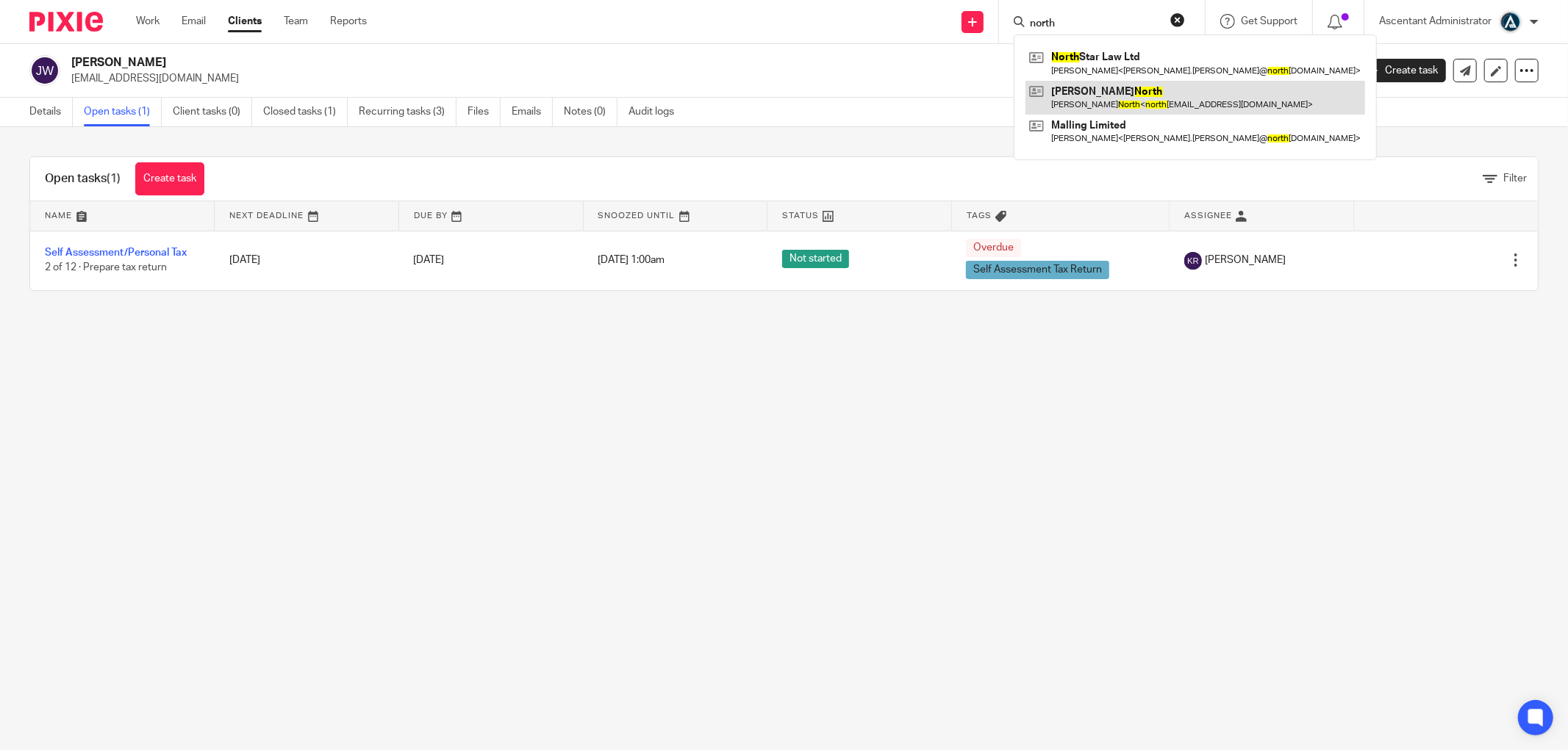
click at [1115, 91] on link at bounding box center [1194, 97] width 339 height 34
click at [1061, 17] on input "north" at bounding box center [1094, 24] width 133 height 13
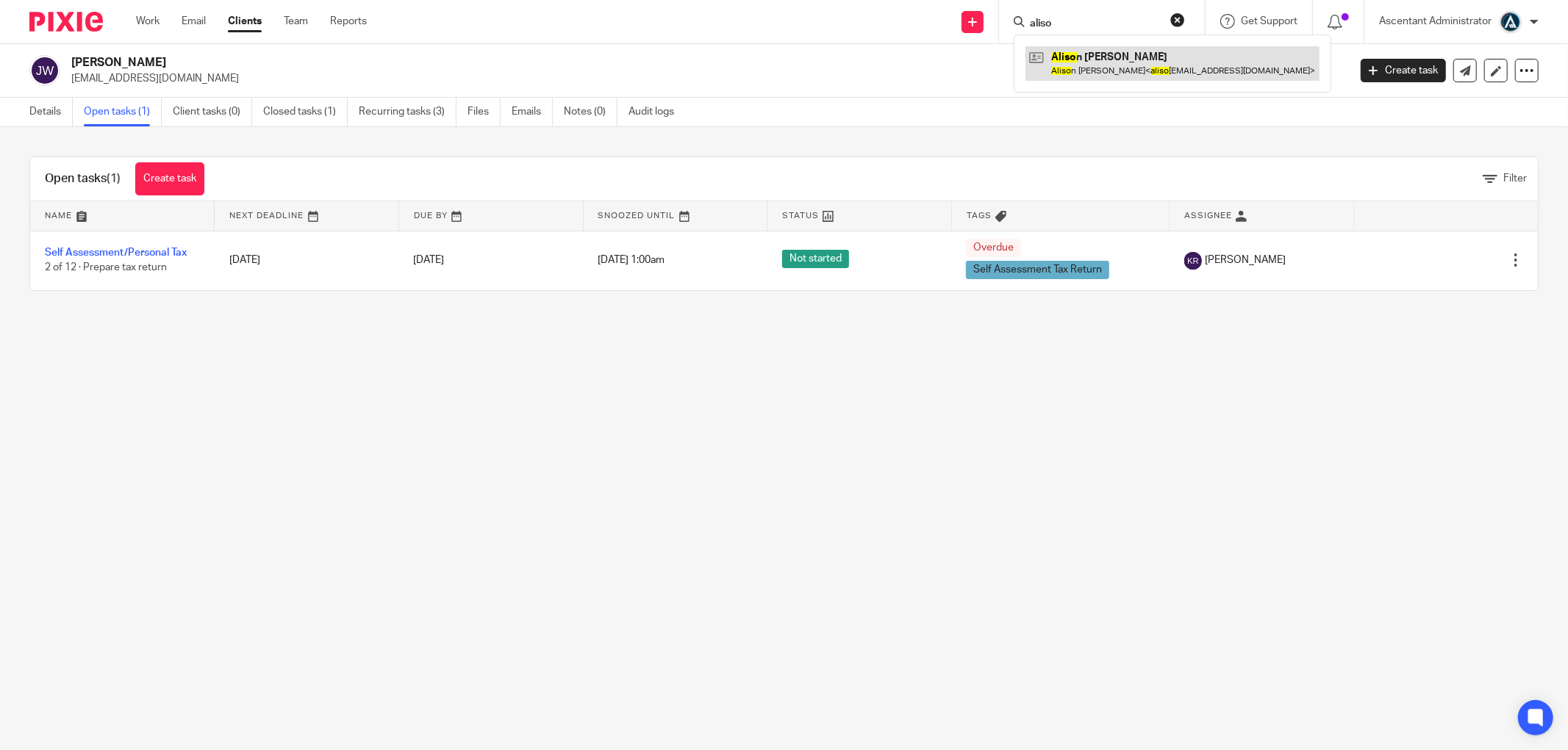
click at [1096, 55] on link at bounding box center [1172, 62] width 294 height 34
click at [1074, 25] on input "aliso" at bounding box center [1094, 24] width 133 height 13
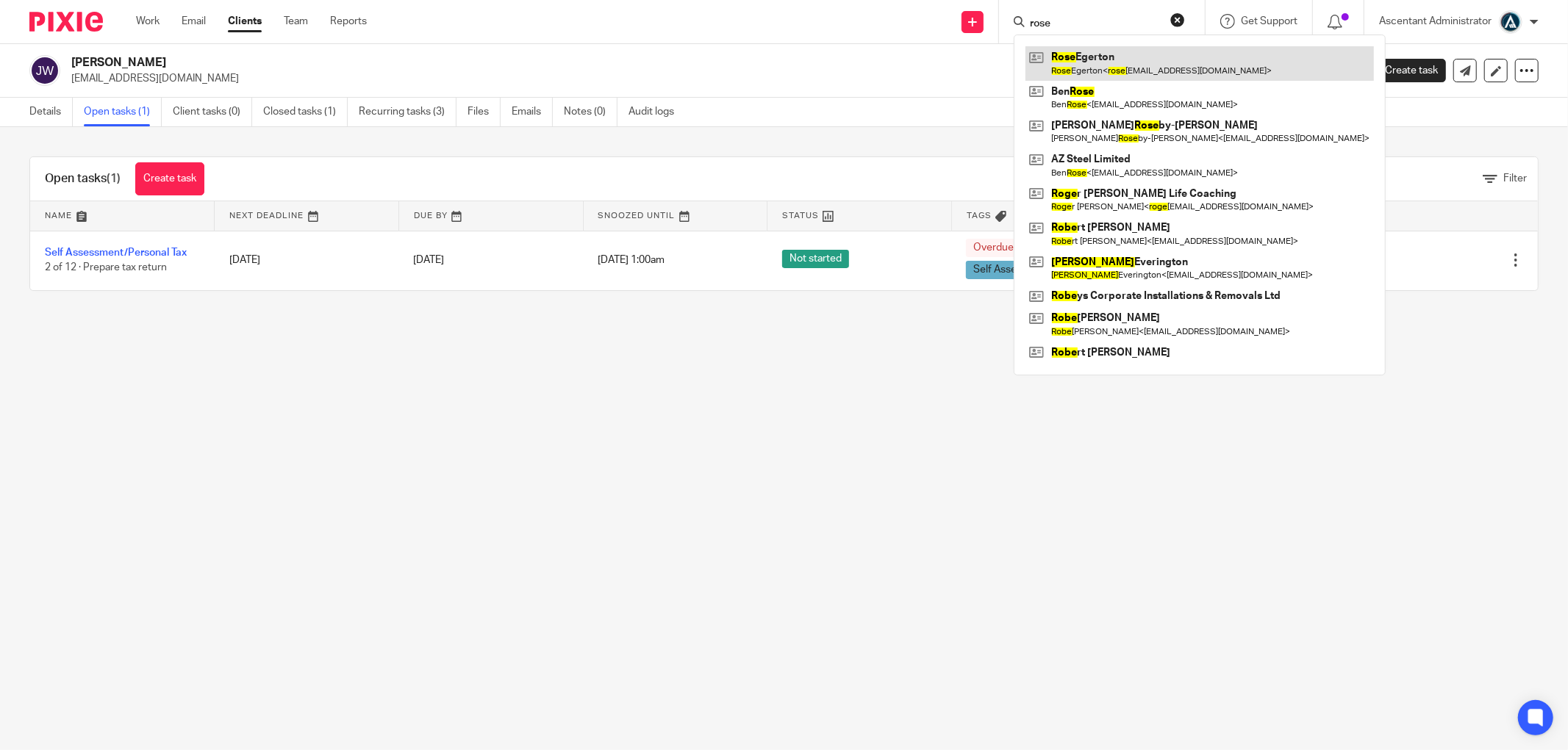
type input "rose"
click at [1107, 66] on link at bounding box center [1199, 62] width 349 height 34
click at [1074, 72] on link at bounding box center [1199, 62] width 349 height 34
click at [264, 529] on main "James Wainwright info@theshrimpfactory.co.uk Create task Update from Companies …" at bounding box center [784, 375] width 1568 height 750
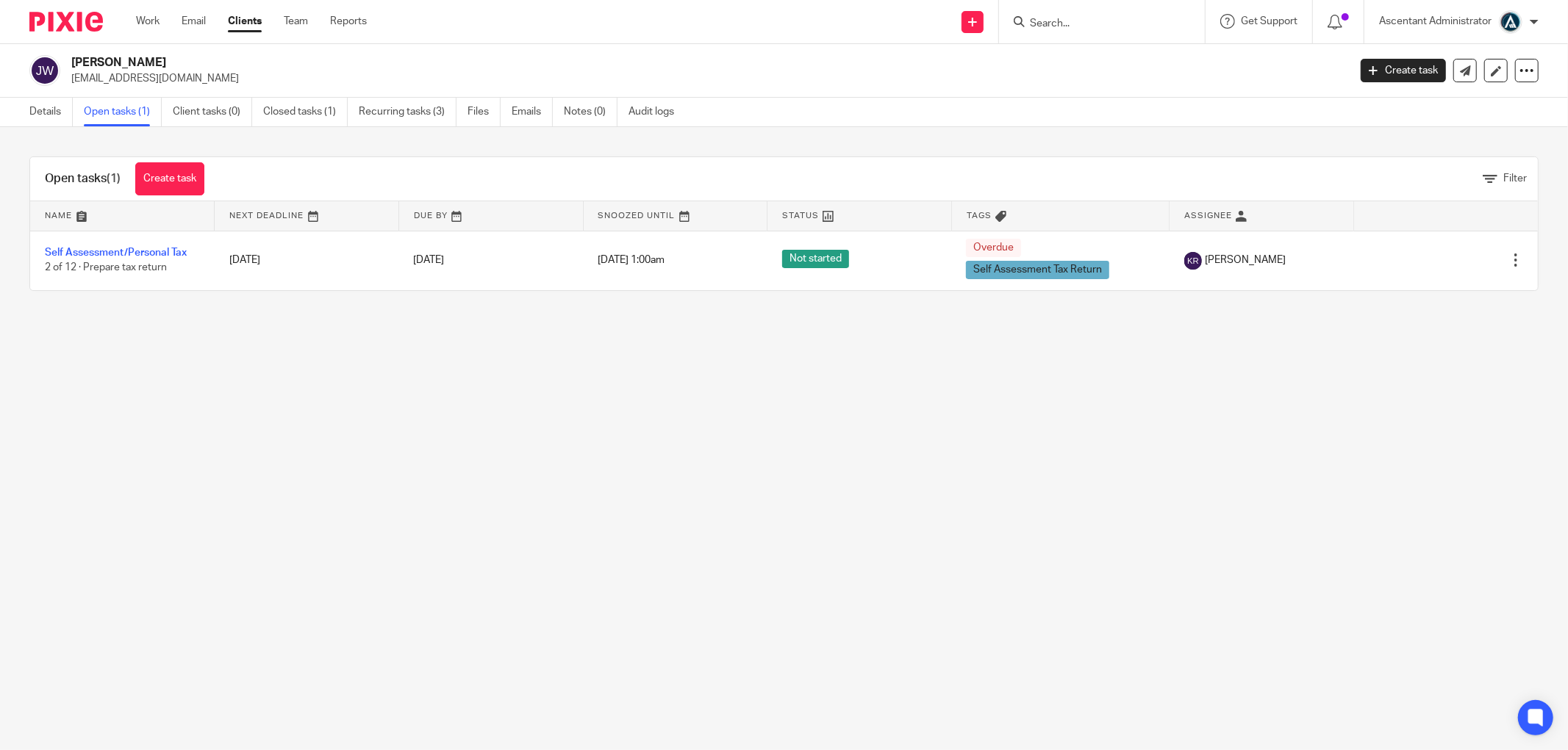
click at [1054, 17] on input "Search" at bounding box center [1094, 24] width 133 height 13
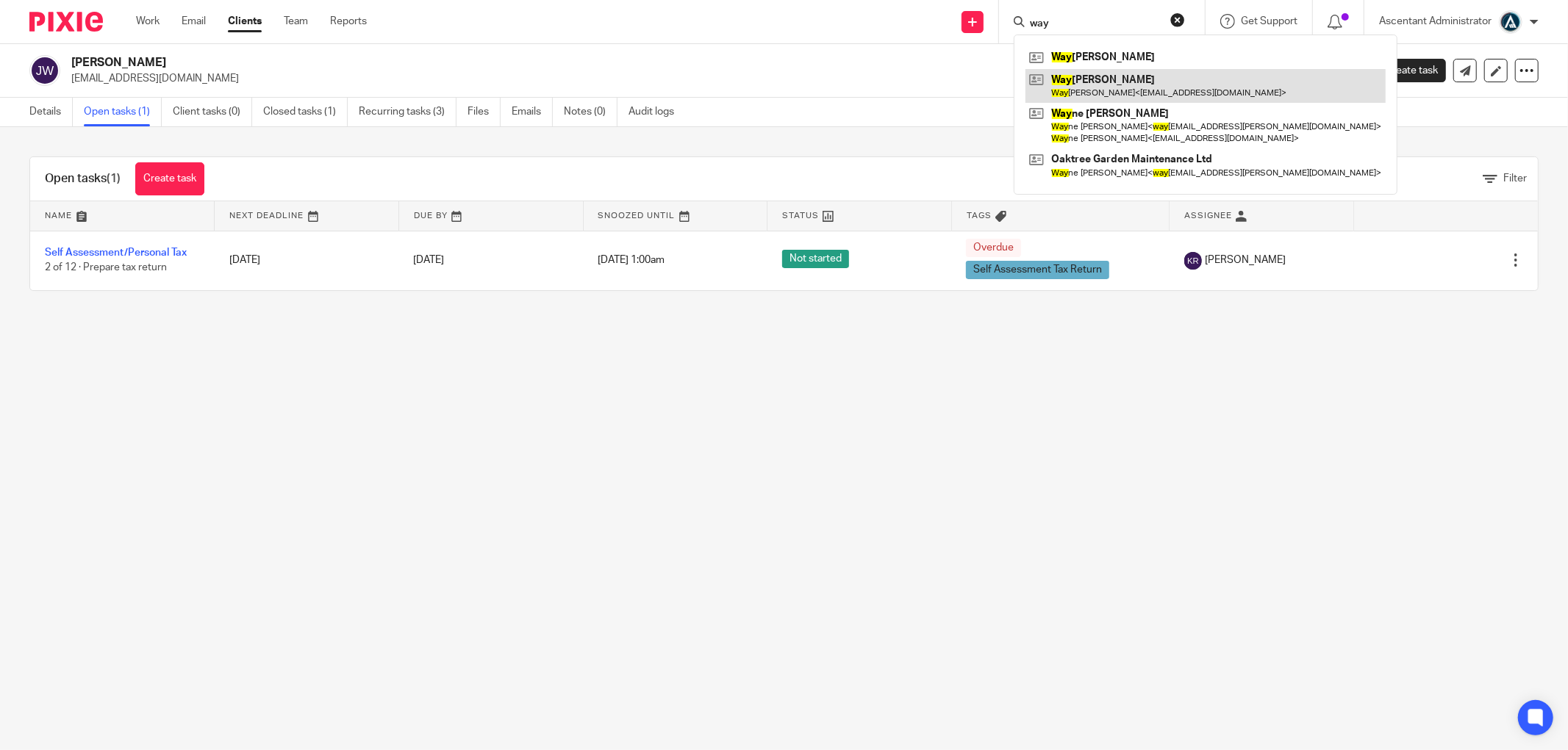
click at [1120, 89] on link at bounding box center [1205, 85] width 360 height 34
click at [1079, 17] on input "way" at bounding box center [1094, 24] width 133 height 13
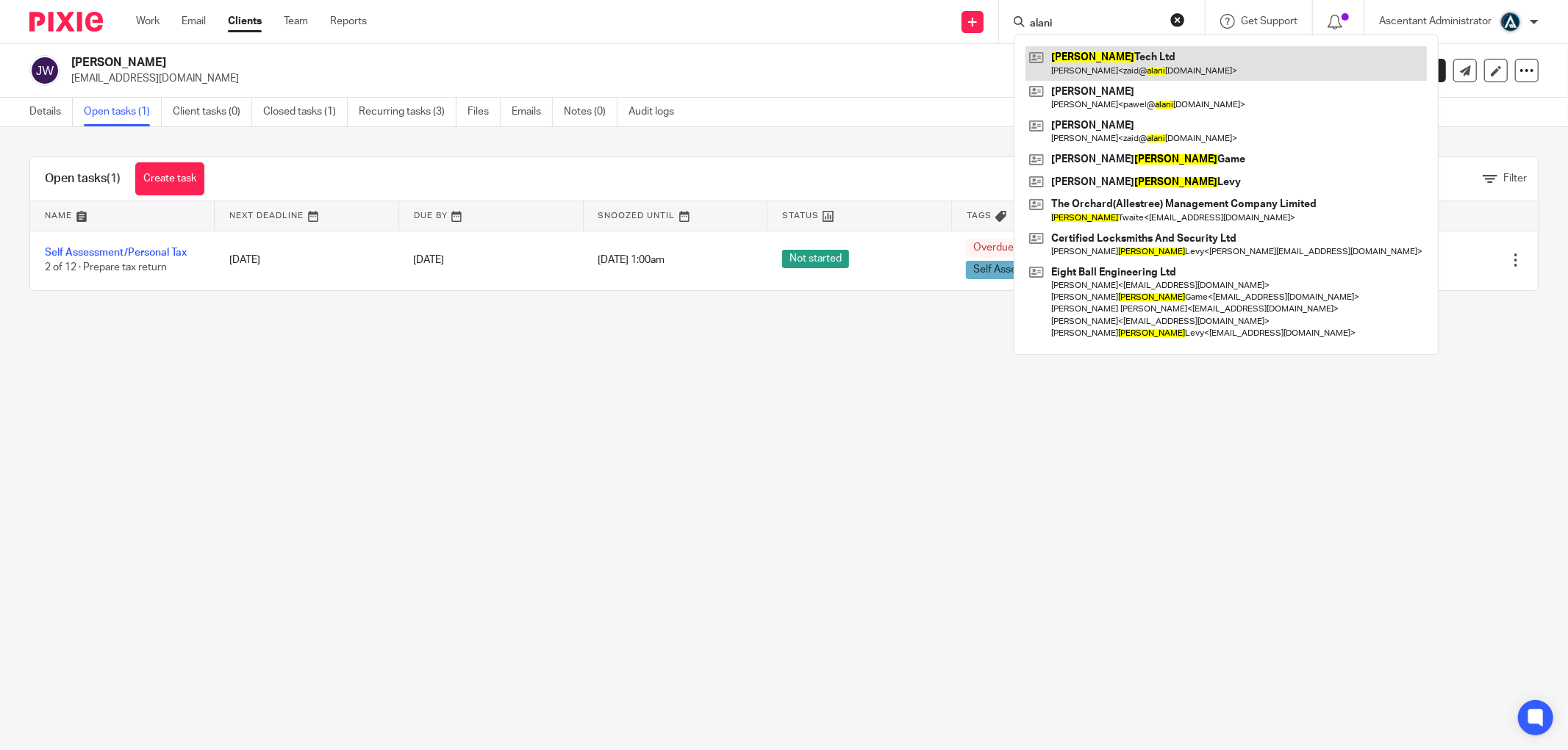
type input "alani"
click at [1122, 58] on link at bounding box center [1226, 62] width 402 height 34
click at [544, 37] on div "Send new email Create task Add client alani Alani Tech Ltd Zaid Hassan < zaid@ …" at bounding box center [978, 21] width 1179 height 43
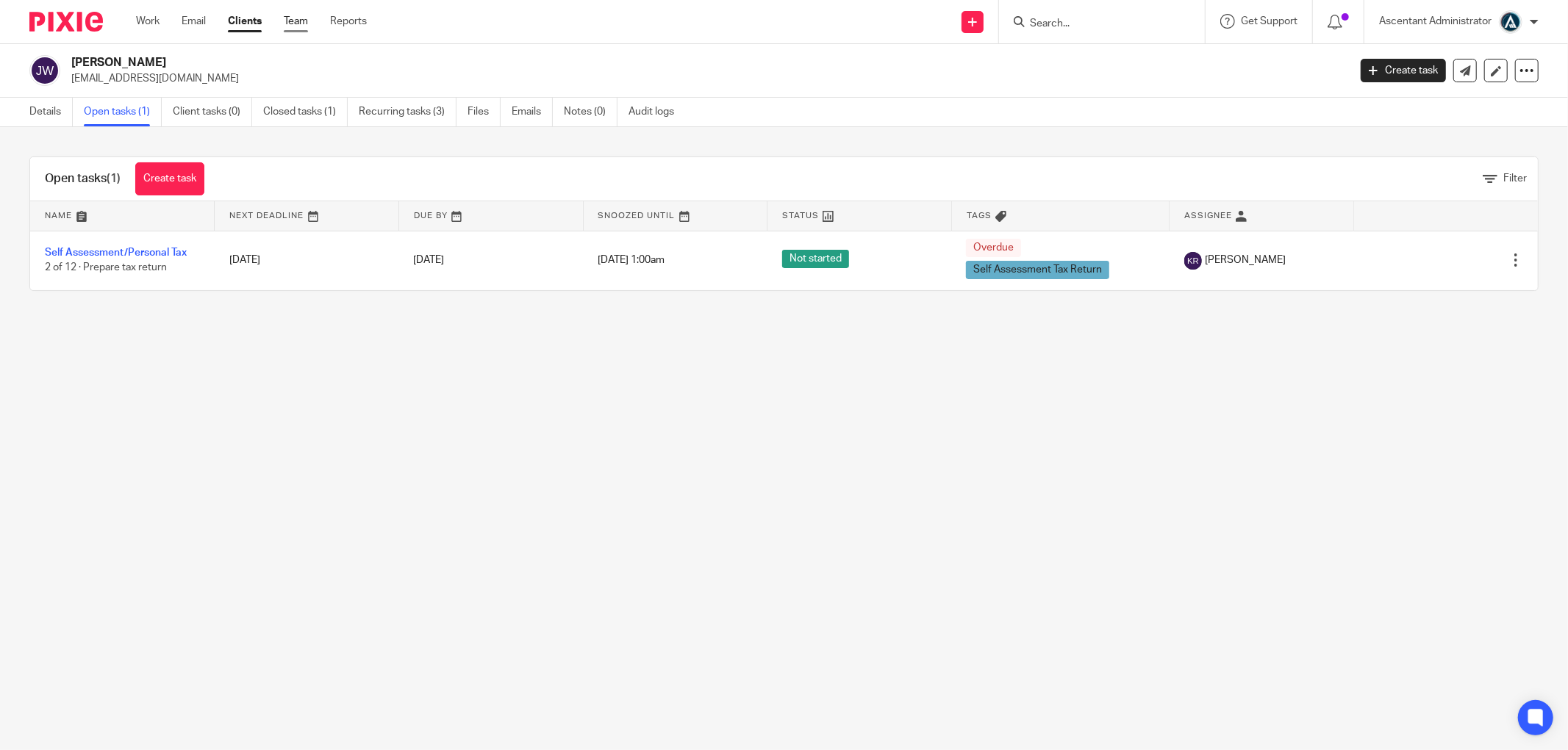
click at [296, 16] on link "Team" at bounding box center [295, 21] width 24 height 14
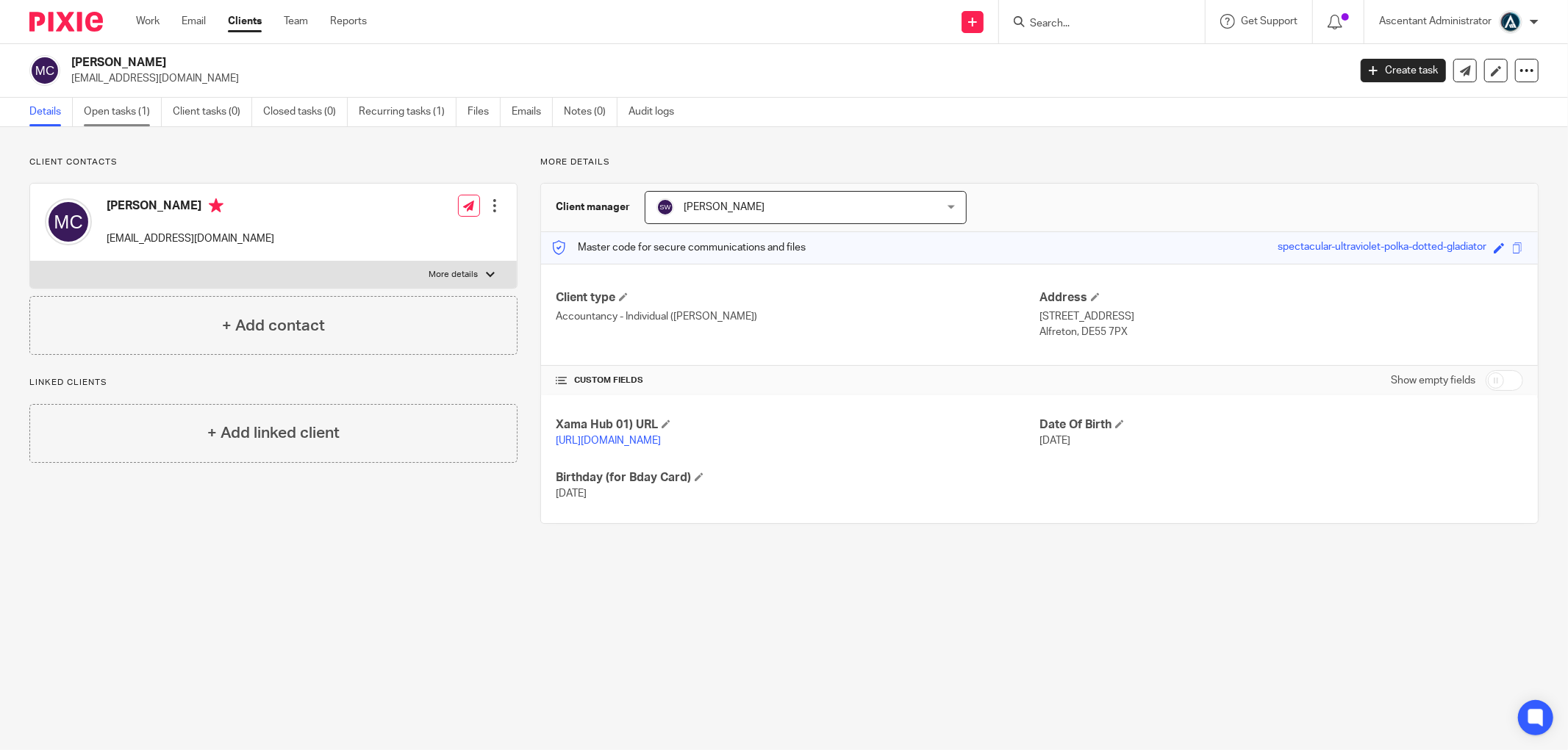
click at [133, 106] on link "Open tasks (1)" at bounding box center [122, 112] width 78 height 29
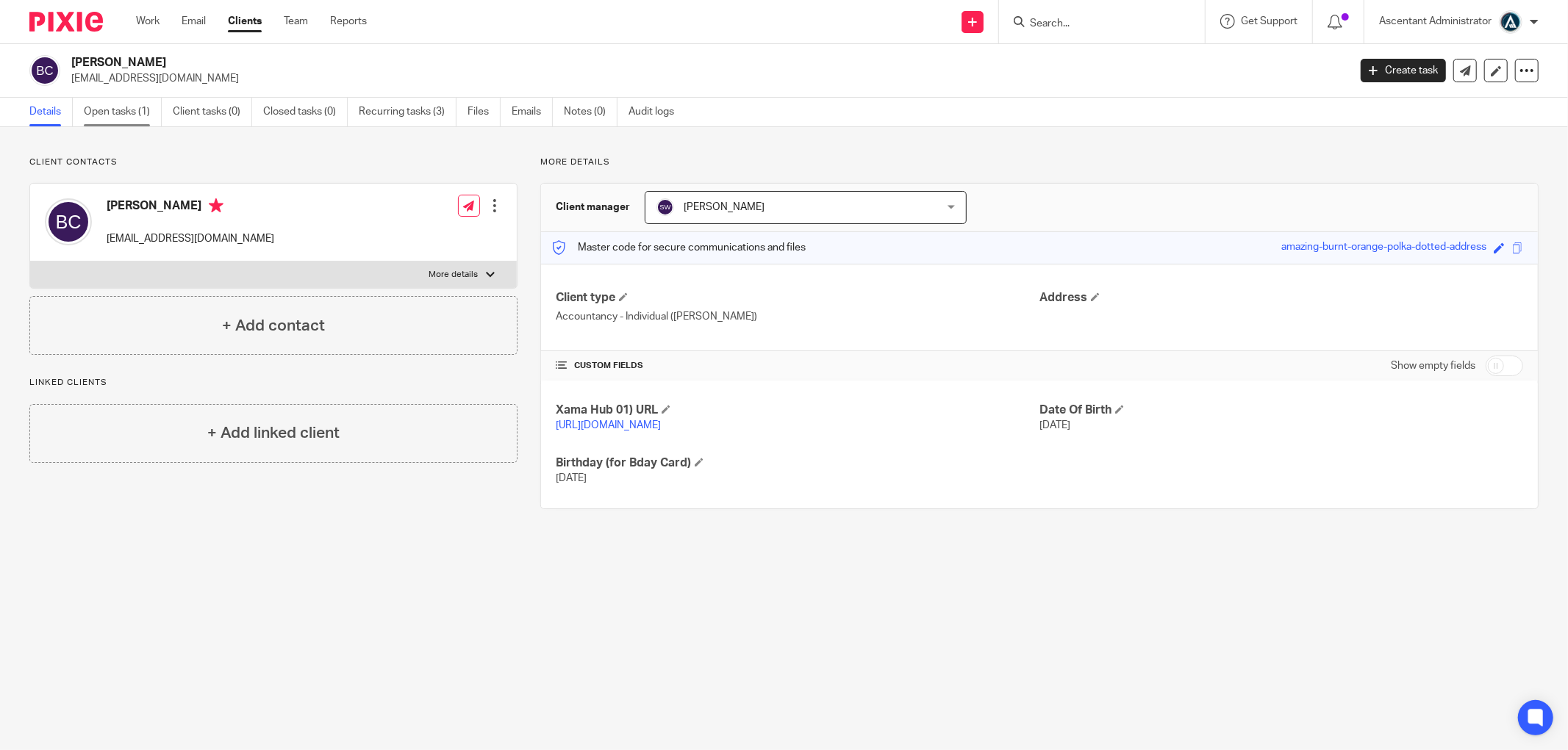
click at [130, 113] on link "Open tasks (1)" at bounding box center [122, 112] width 78 height 29
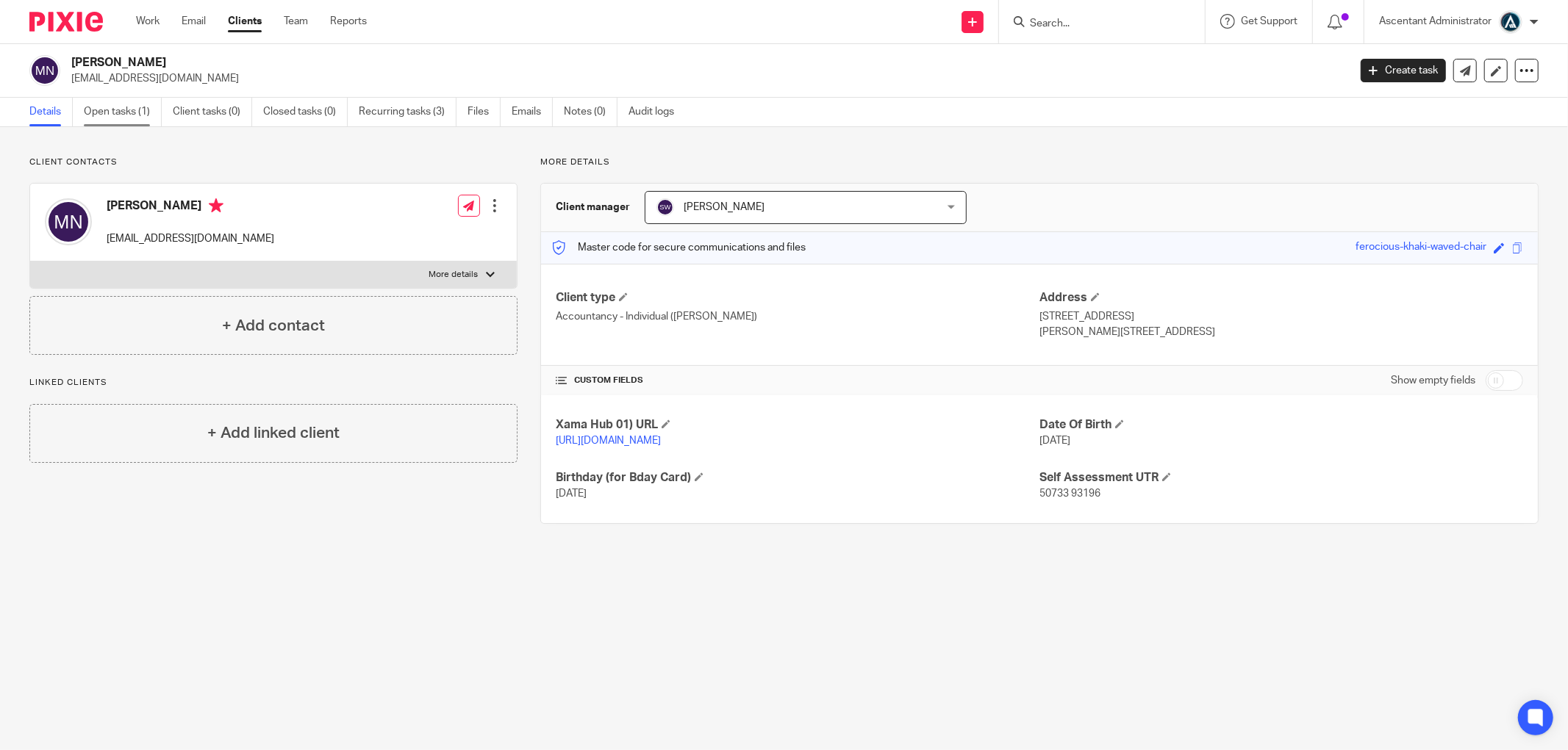
click at [99, 108] on link "Open tasks (1)" at bounding box center [122, 112] width 78 height 29
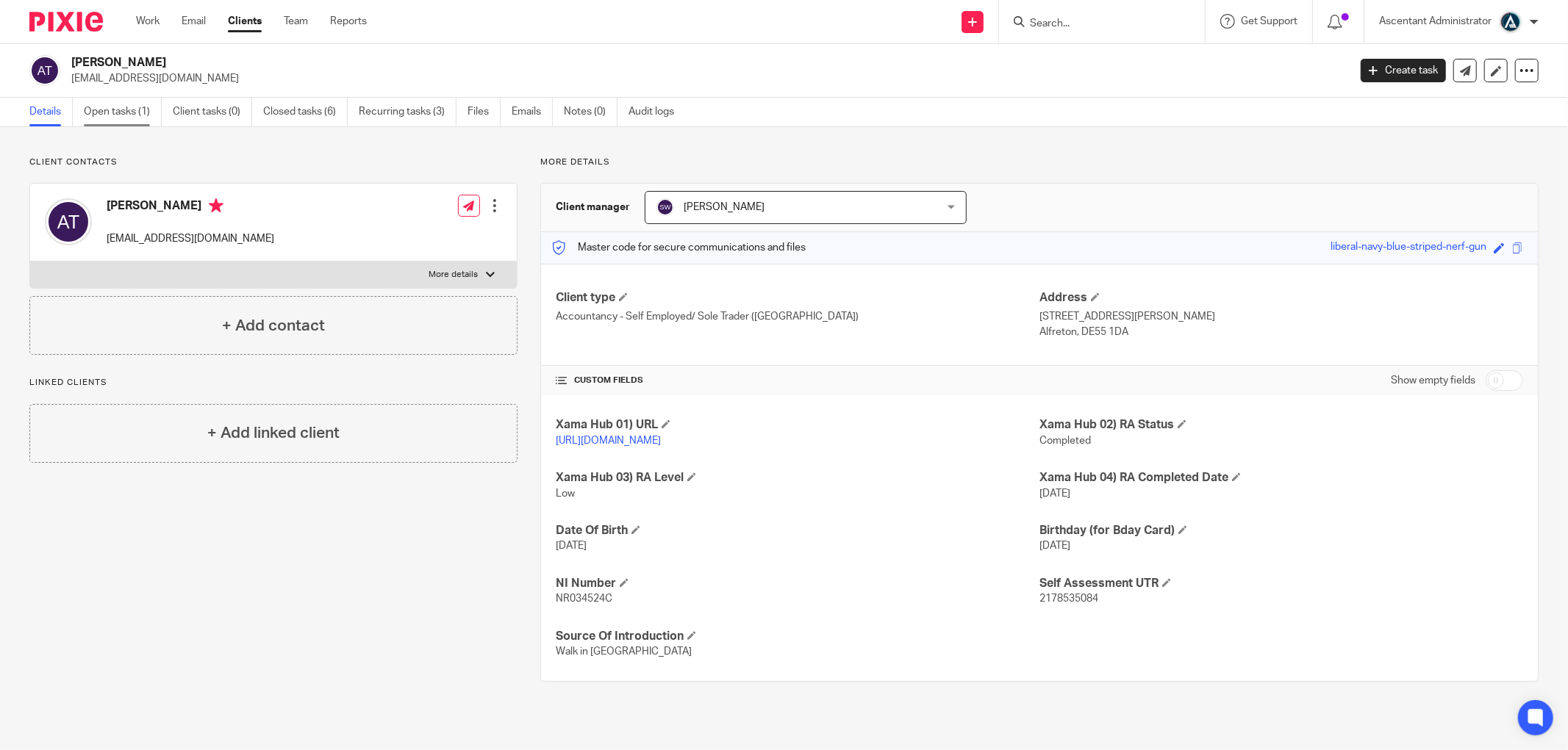
click at [135, 102] on link "Open tasks (1)" at bounding box center [122, 112] width 78 height 29
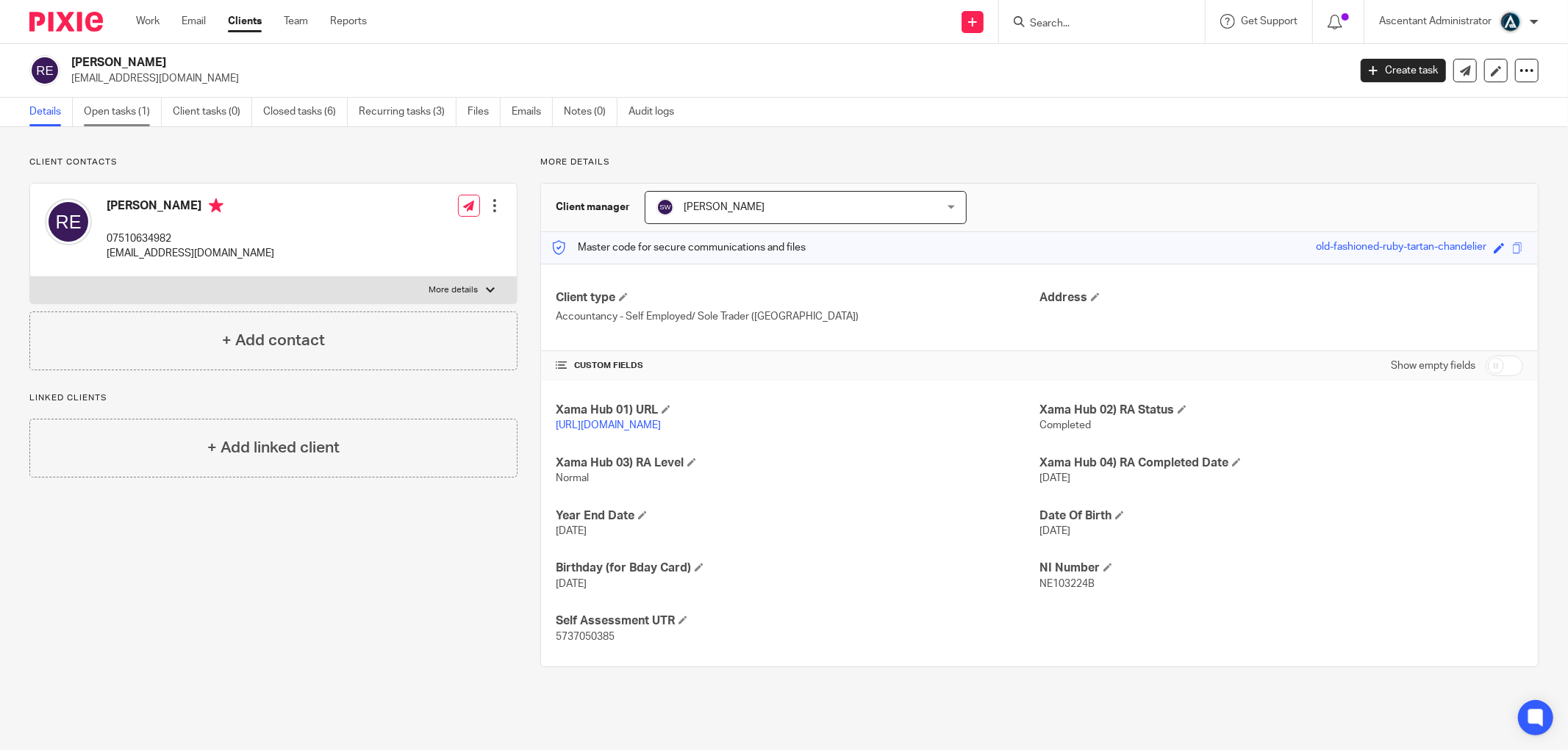
click at [129, 111] on link "Open tasks (1)" at bounding box center [122, 112] width 78 height 29
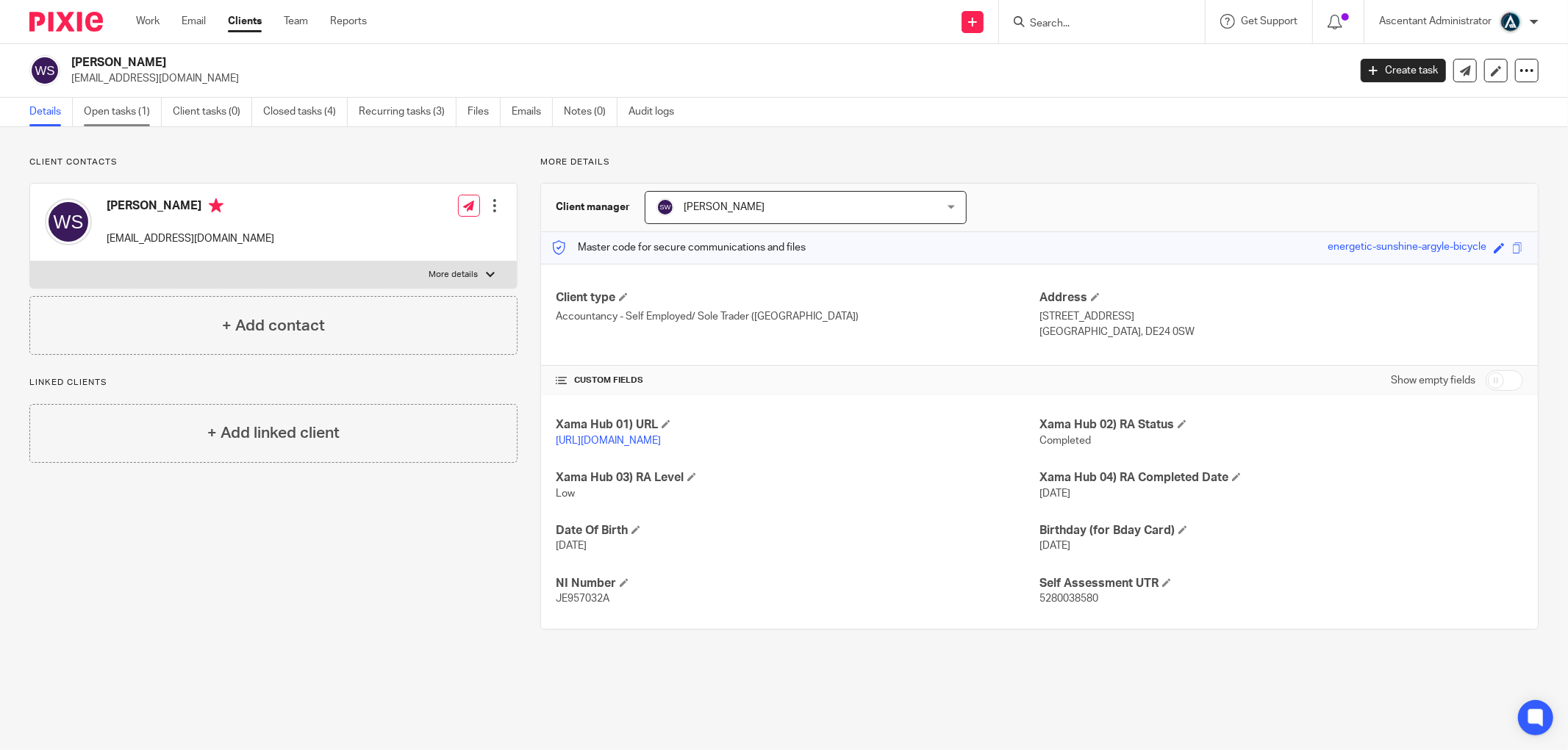
click at [109, 115] on link "Open tasks (1)" at bounding box center [122, 112] width 78 height 29
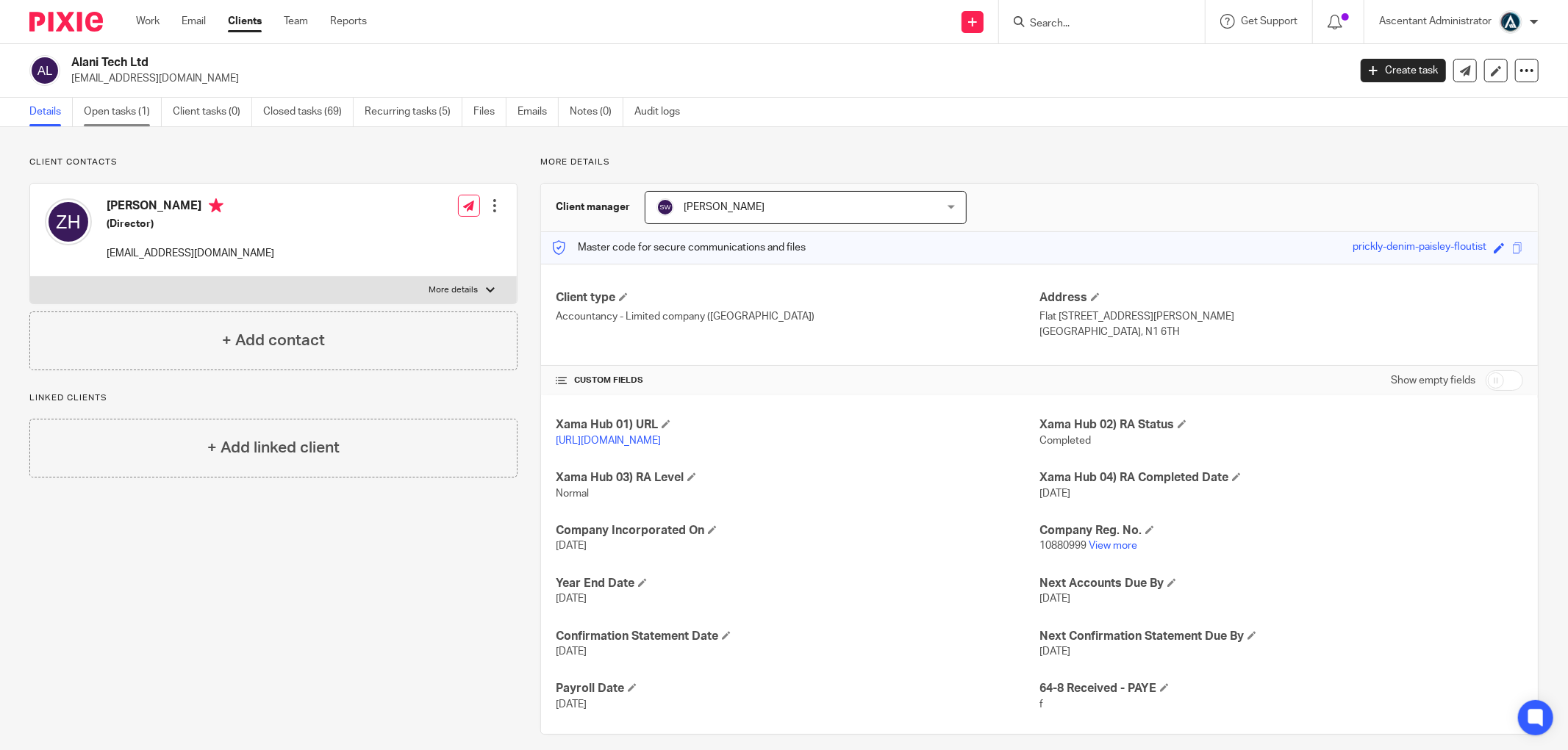
click at [126, 122] on link "Open tasks (1)" at bounding box center [122, 112] width 78 height 29
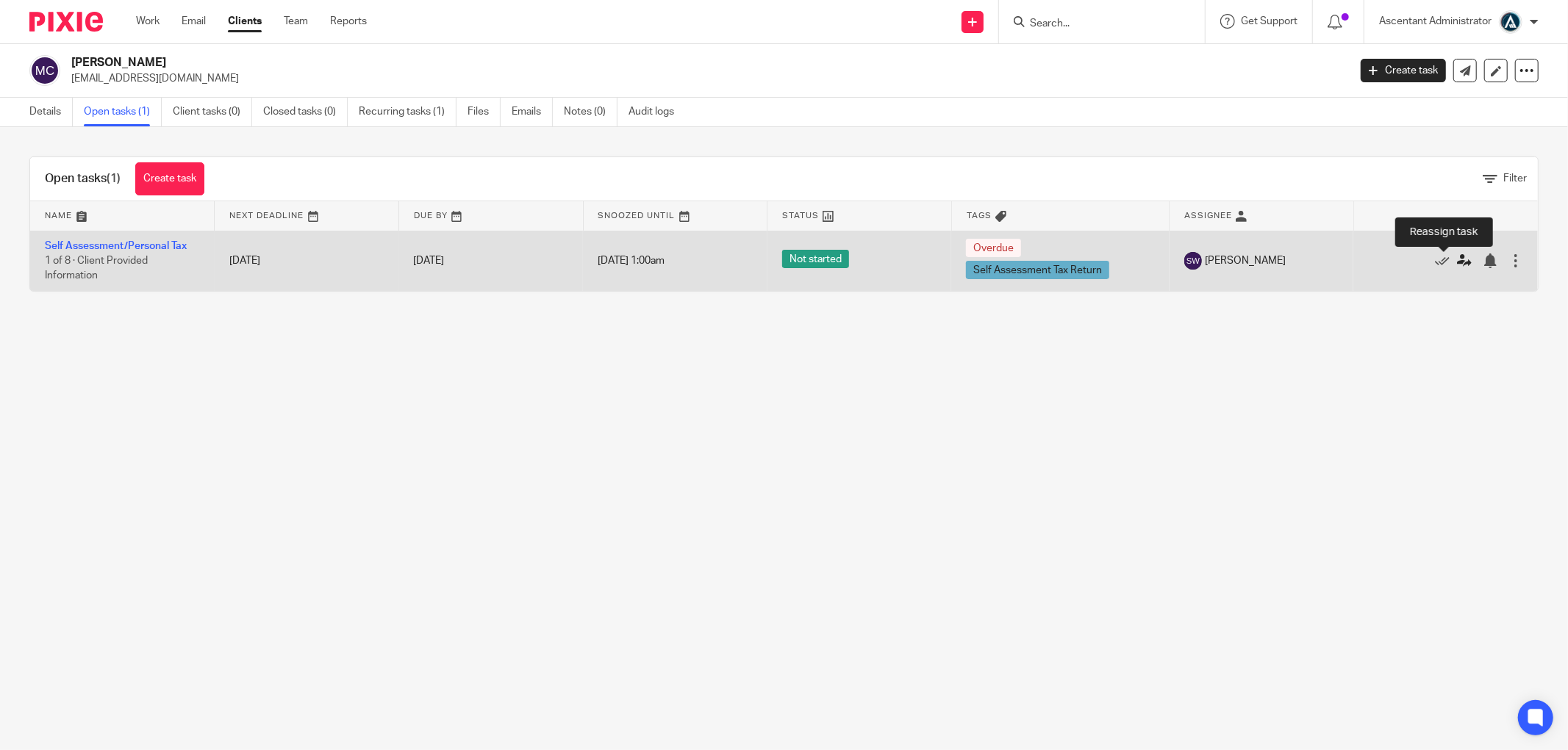
click at [1457, 263] on icon at bounding box center [1463, 260] width 14 height 14
click at [1457, 262] on icon at bounding box center [1463, 260] width 14 height 14
click at [1457, 259] on icon at bounding box center [1463, 260] width 14 height 14
click at [1457, 261] on icon at bounding box center [1463, 260] width 14 height 14
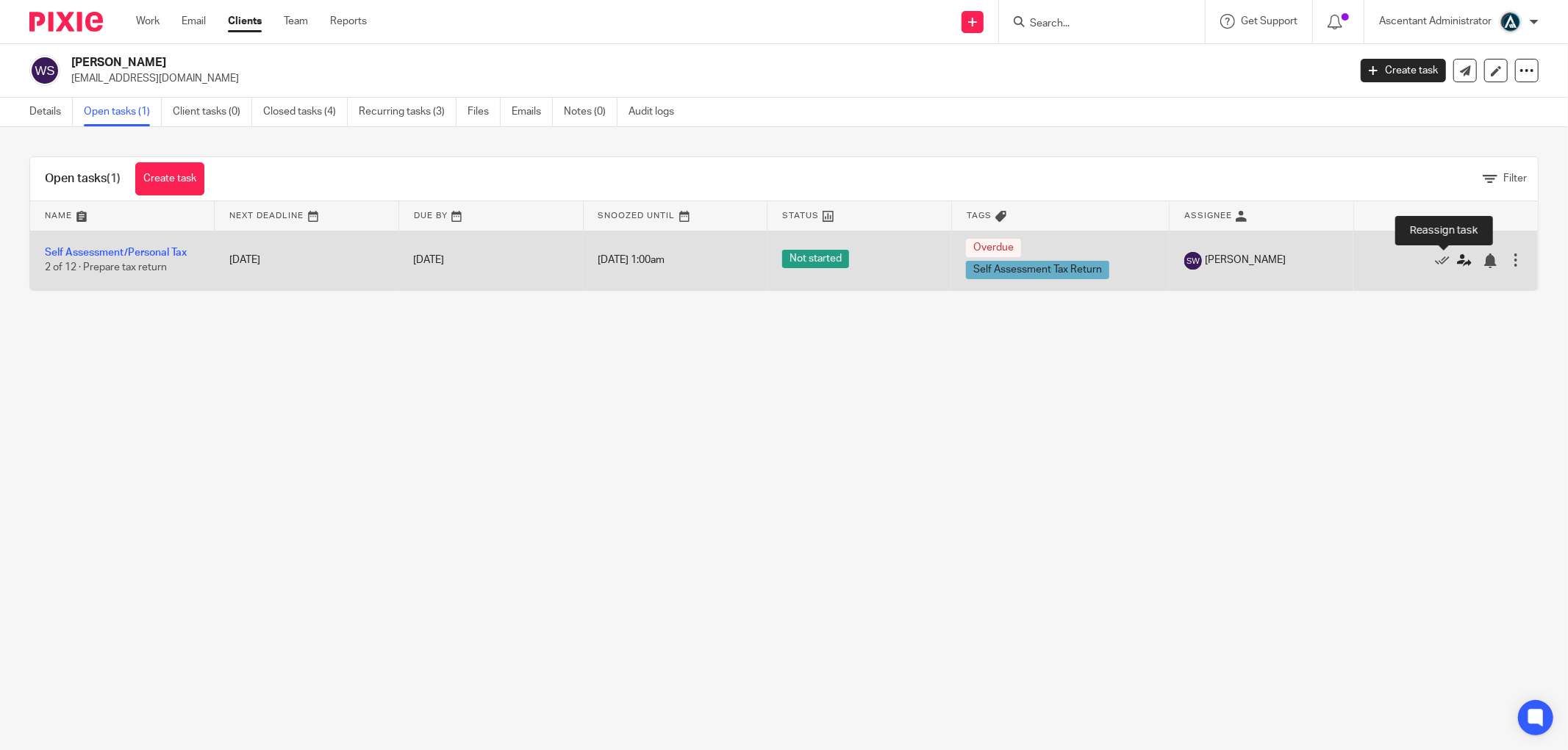
click at [1457, 262] on icon at bounding box center [1463, 260] width 14 height 14
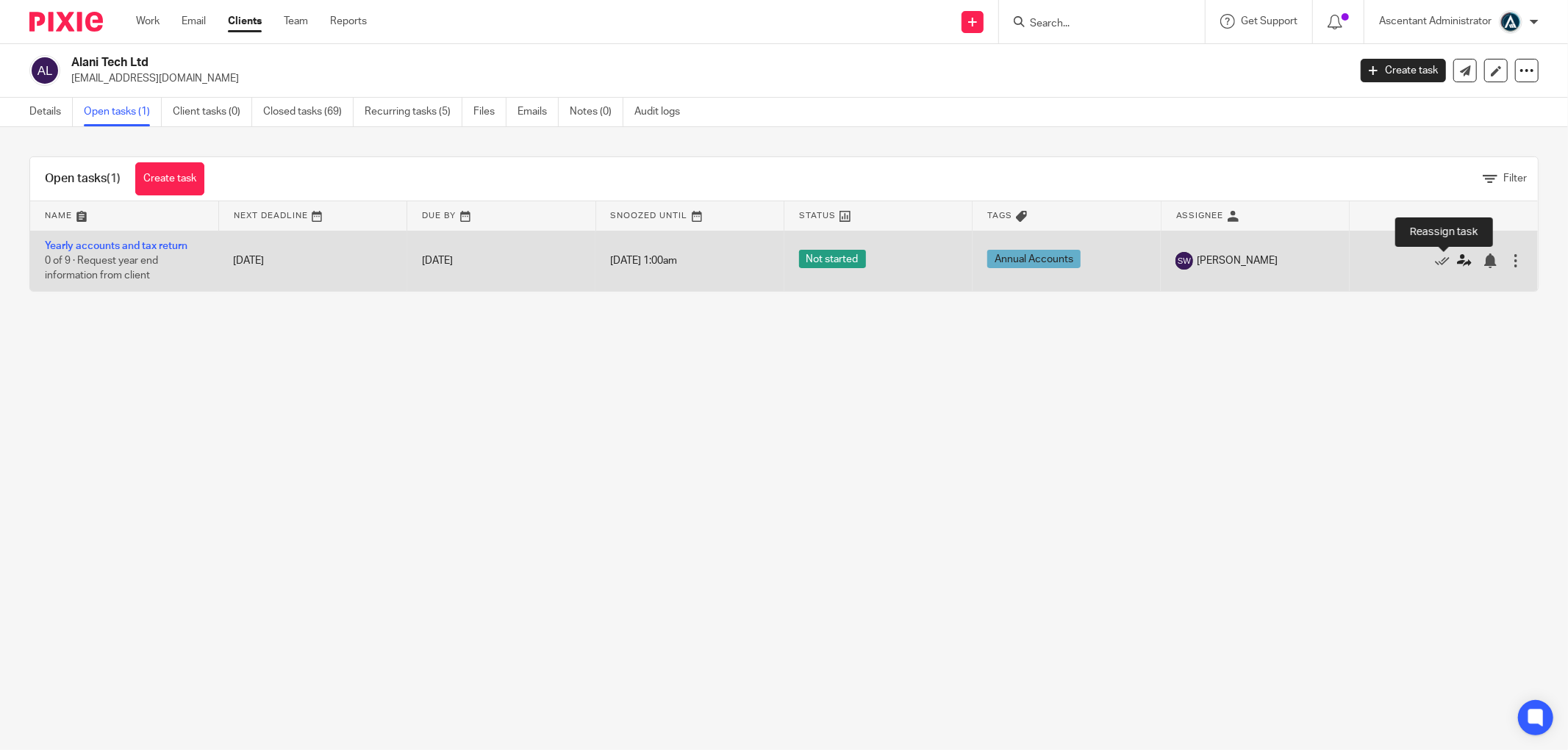
click at [1457, 259] on icon at bounding box center [1463, 260] width 14 height 14
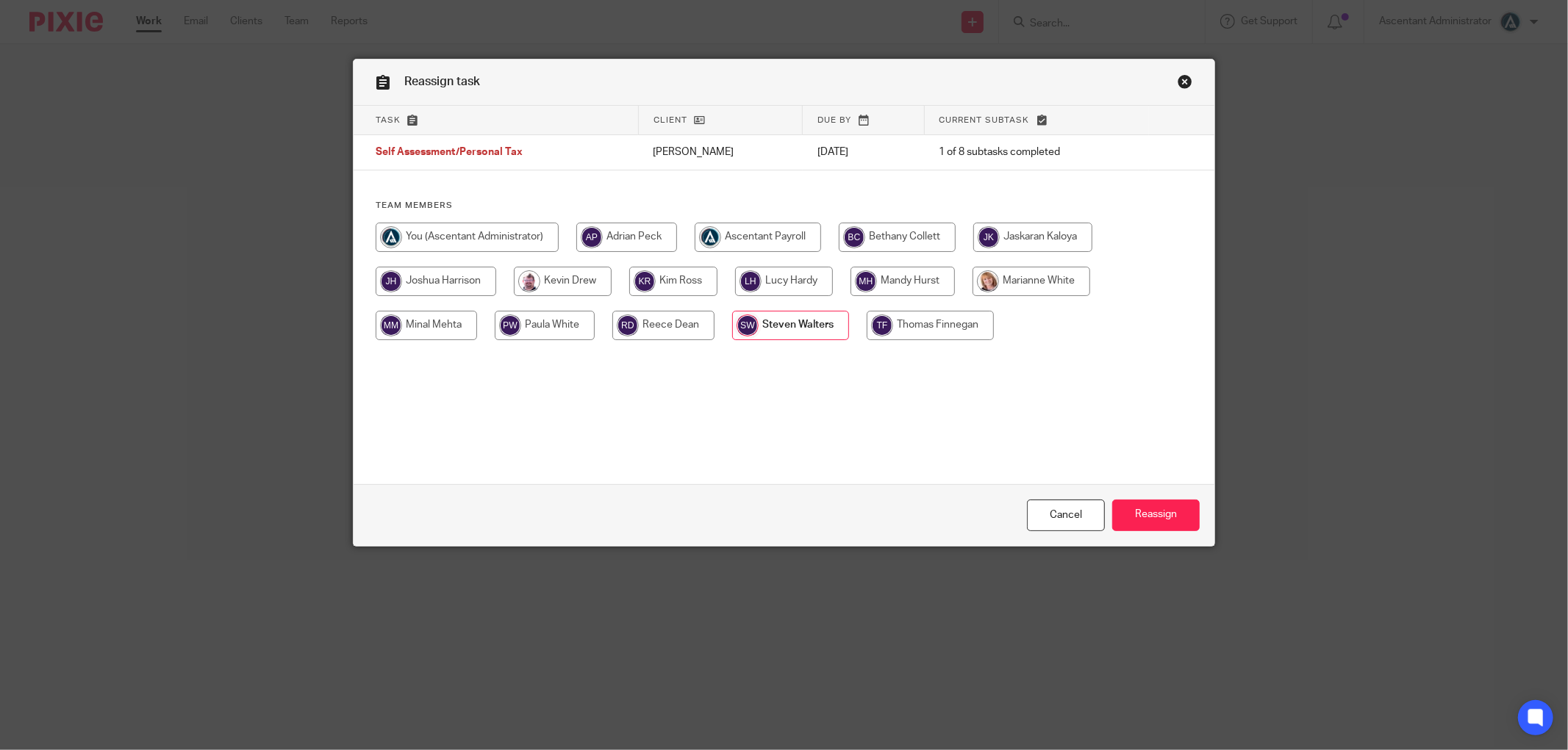
click at [641, 276] on input "radio" at bounding box center [674, 281] width 88 height 30
radio input "true"
click at [1165, 511] on input "Reassign" at bounding box center [1156, 515] width 87 height 32
click at [677, 284] on input "radio" at bounding box center [674, 281] width 88 height 30
radio input "true"
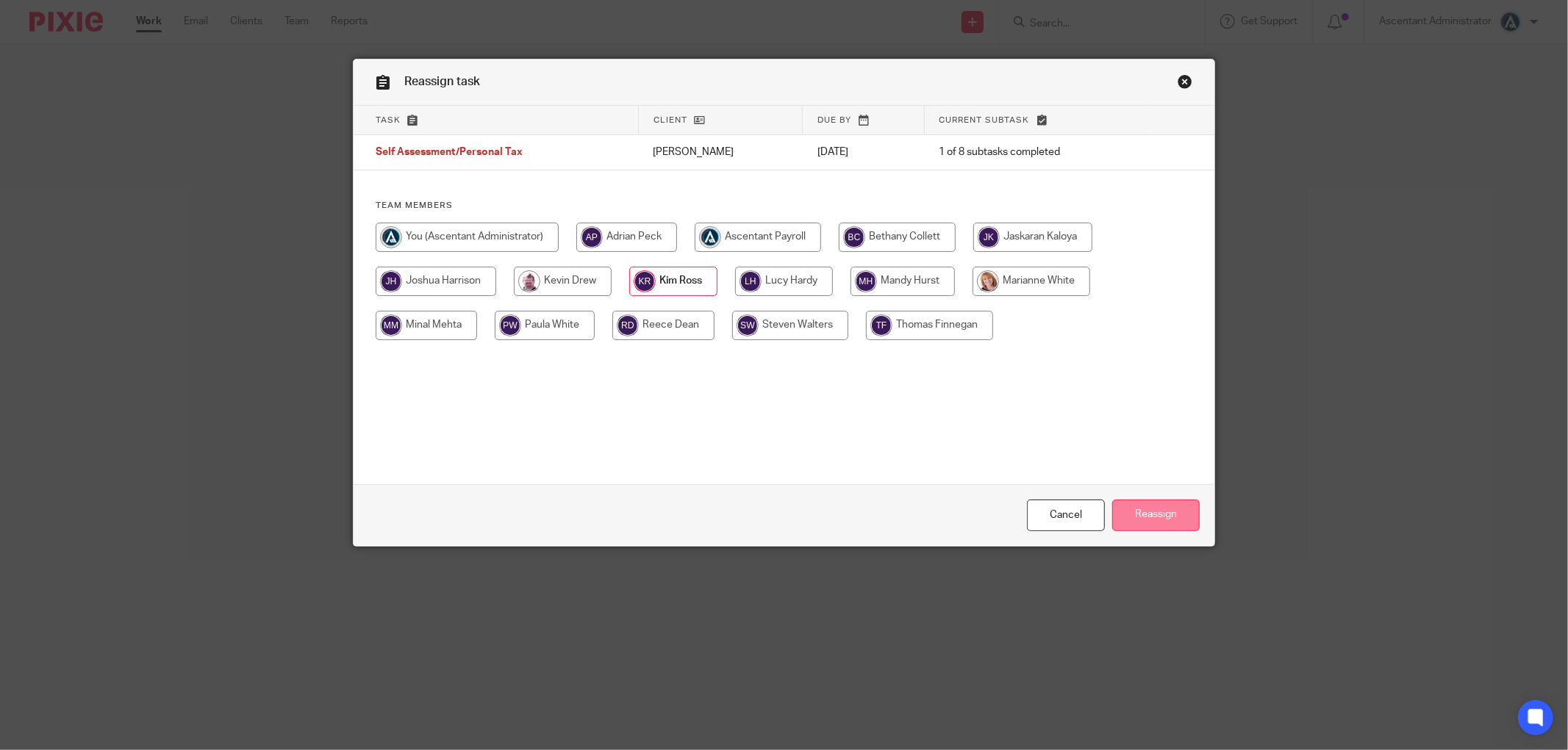
click at [1178, 519] on input "Reassign" at bounding box center [1156, 515] width 87 height 32
click at [662, 285] on input "radio" at bounding box center [674, 281] width 88 height 30
radio input "true"
click at [1174, 526] on input "Reassign" at bounding box center [1156, 515] width 87 height 32
click at [656, 279] on input "radio" at bounding box center [674, 281] width 88 height 30
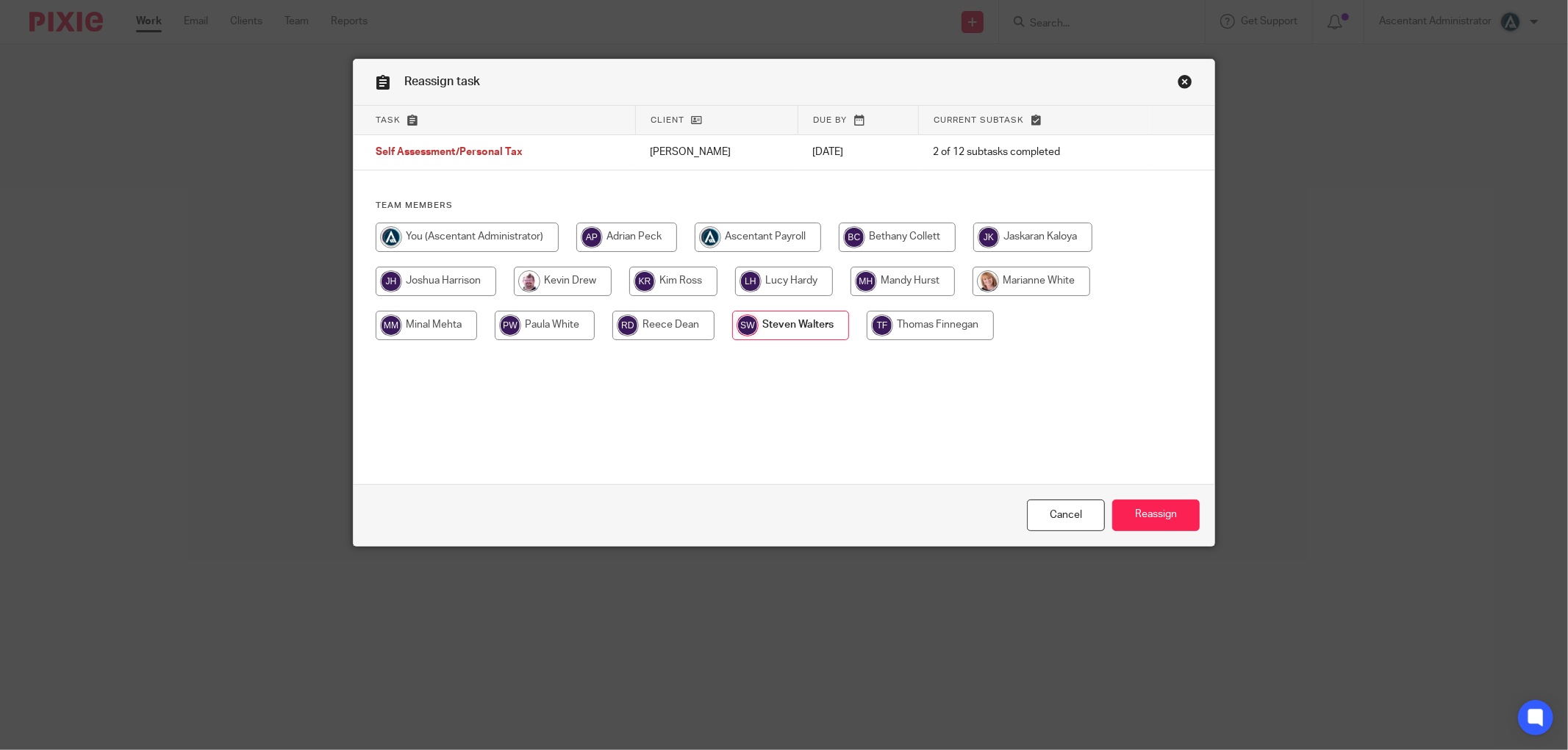
radio input "true"
click at [1143, 511] on input "Reassign" at bounding box center [1156, 515] width 87 height 32
click at [678, 296] on input "radio" at bounding box center [674, 281] width 88 height 30
radio input "true"
click at [1159, 517] on input "Reassign" at bounding box center [1156, 515] width 87 height 32
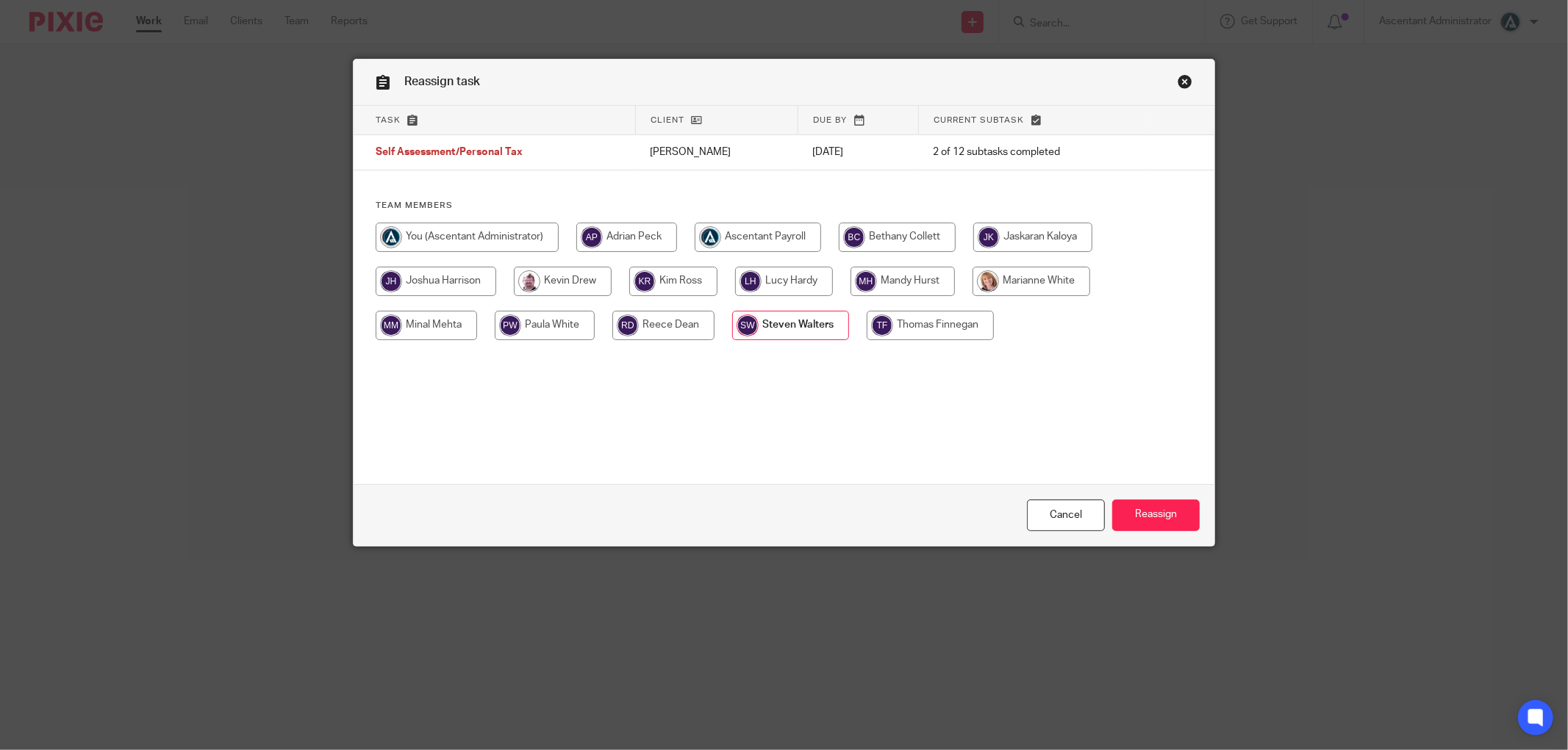
click at [699, 278] on input "radio" at bounding box center [674, 281] width 88 height 30
radio input "true"
click at [1150, 502] on input "Reassign" at bounding box center [1156, 515] width 87 height 32
click at [674, 275] on input "radio" at bounding box center [674, 281] width 88 height 30
radio input "true"
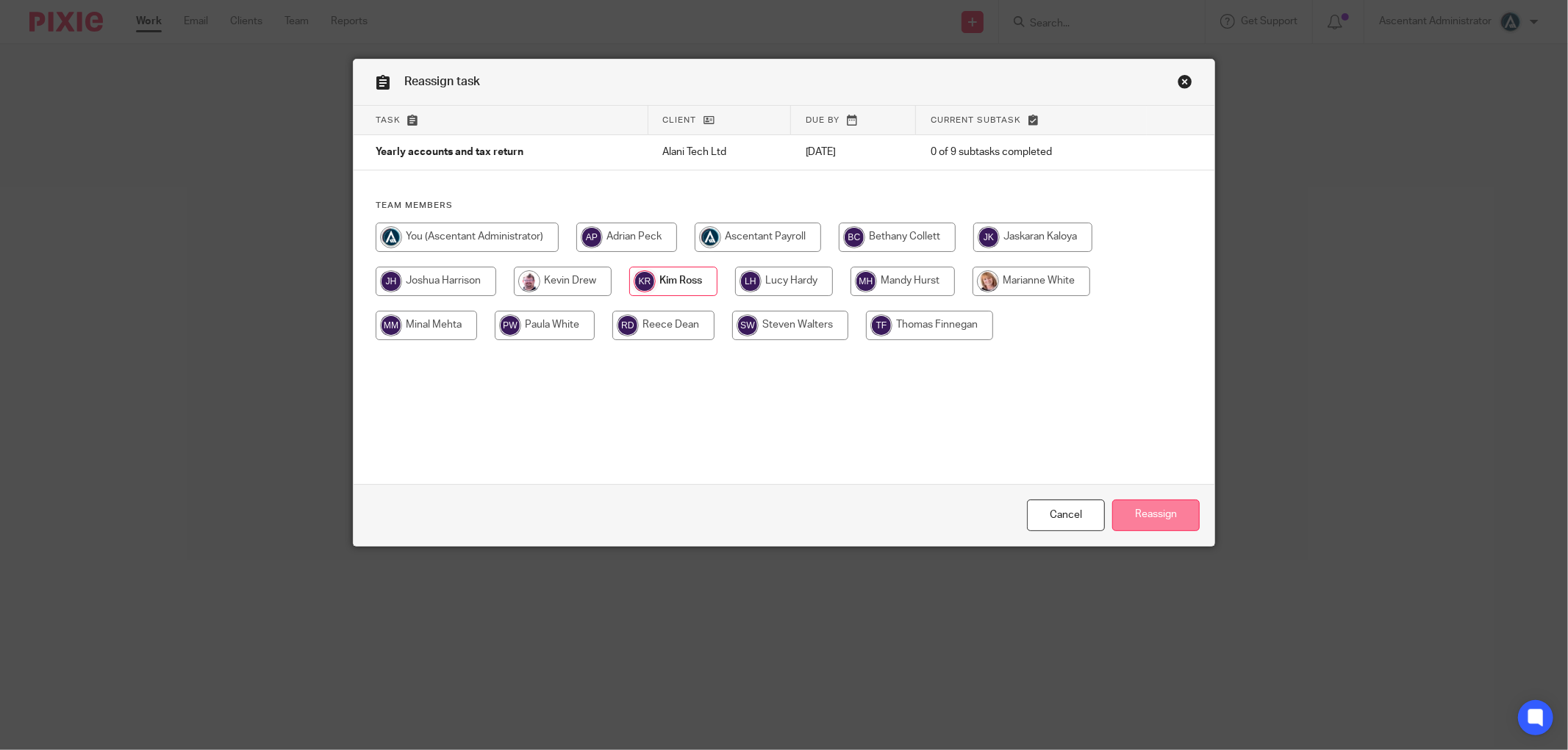
click at [1182, 513] on input "Reassign" at bounding box center [1156, 515] width 87 height 32
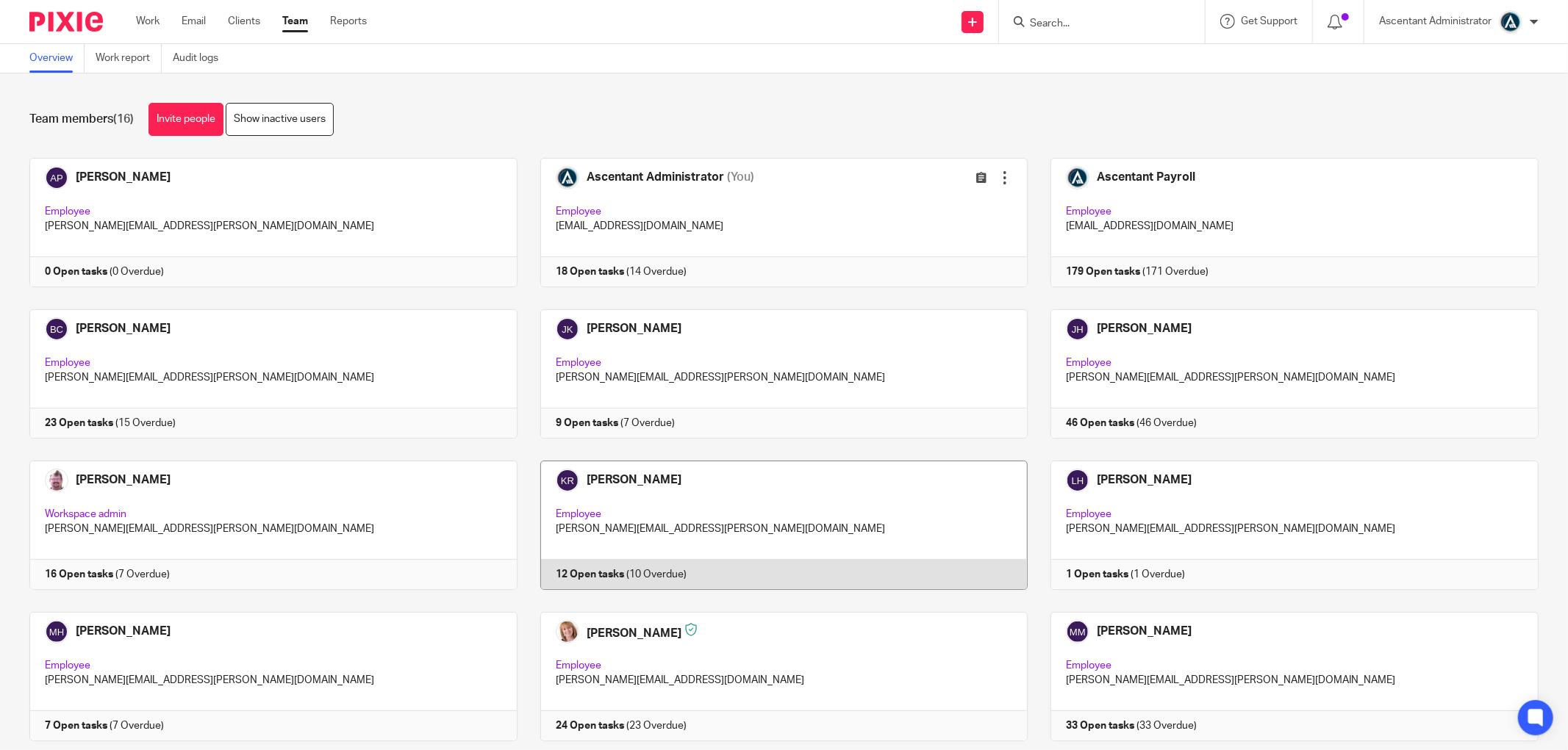
click at [784, 567] on link at bounding box center [773, 525] width 511 height 130
